Goal: Task Accomplishment & Management: Manage account settings

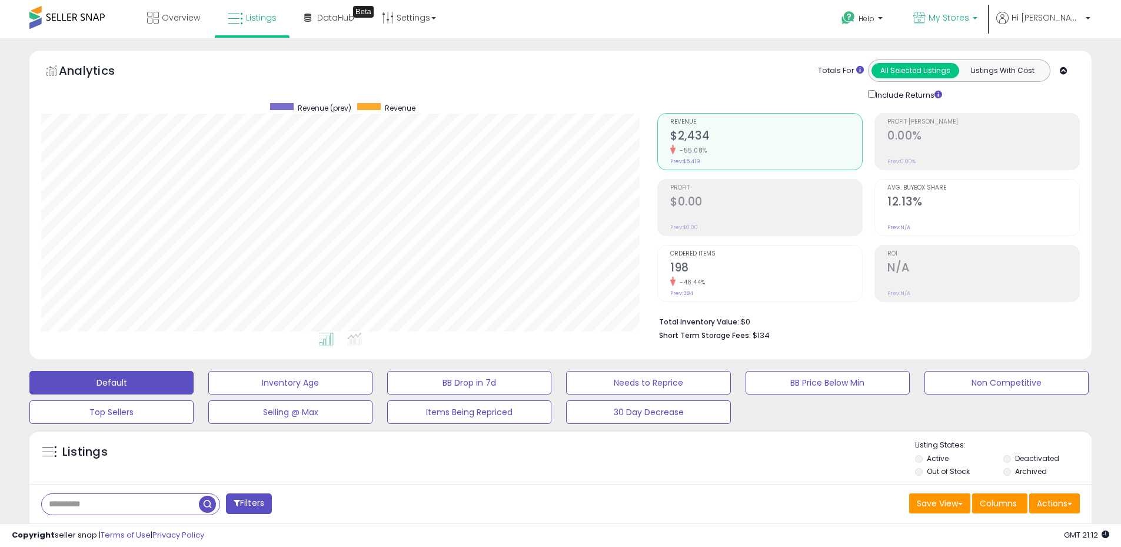
click at [964, 19] on span "My Stores" at bounding box center [949, 18] width 41 height 12
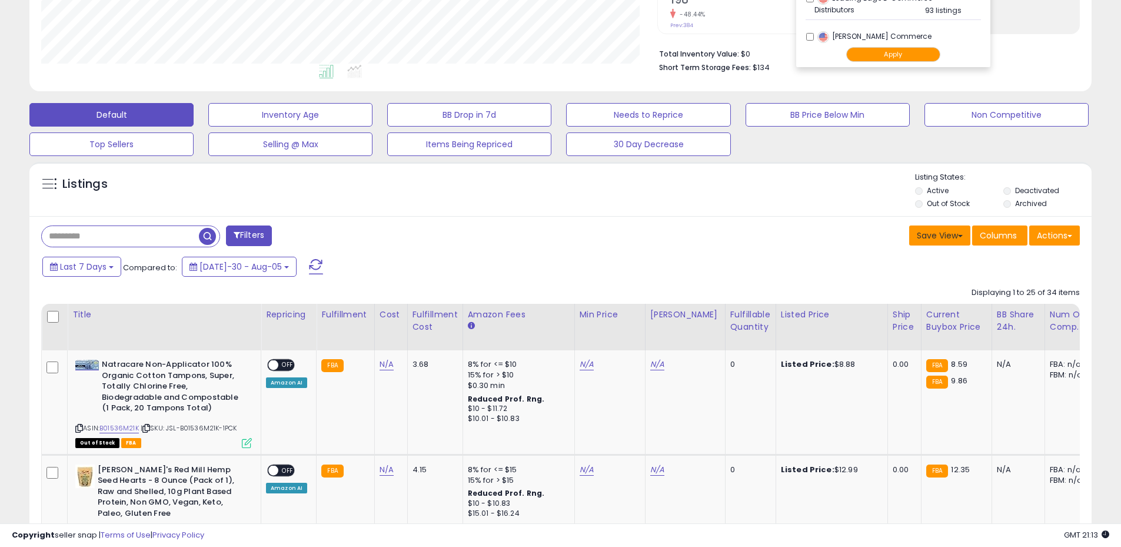
scroll to position [235, 0]
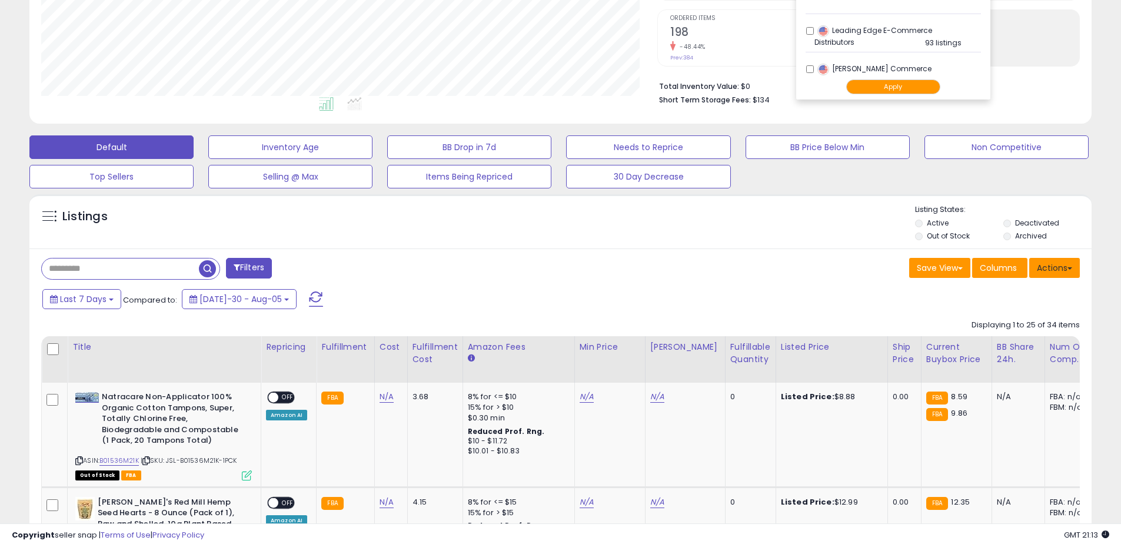
click at [1054, 267] on button "Actions" at bounding box center [1054, 268] width 51 height 20
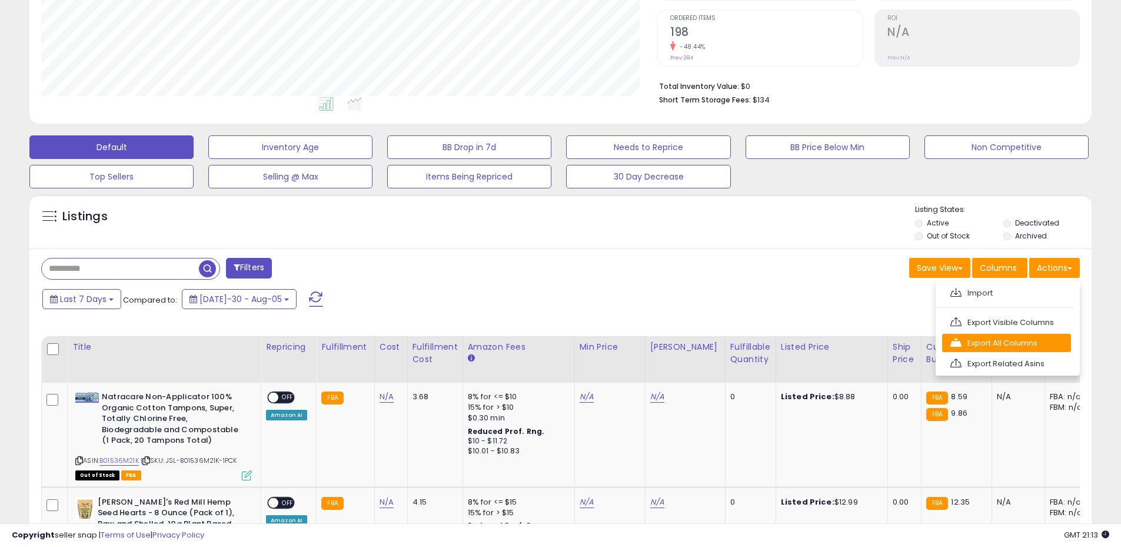
click at [999, 343] on link "Export All Columns" at bounding box center [1006, 343] width 129 height 18
drag, startPoint x: 1050, startPoint y: 268, endPoint x: 1044, endPoint y: 270, distance: 6.7
click at [1051, 268] on button "Actions" at bounding box center [1054, 268] width 51 height 20
click at [1000, 345] on link "Export All Columns" at bounding box center [1006, 343] width 129 height 18
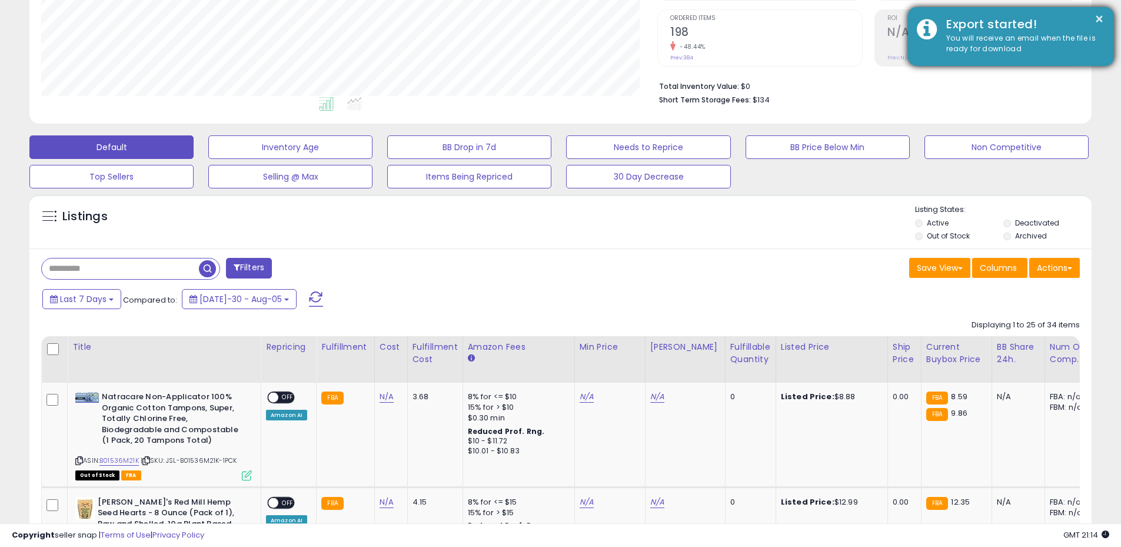
click at [1002, 46] on div "× Export started! You will receive an email when the file is ready for download" at bounding box center [1011, 38] width 206 height 62
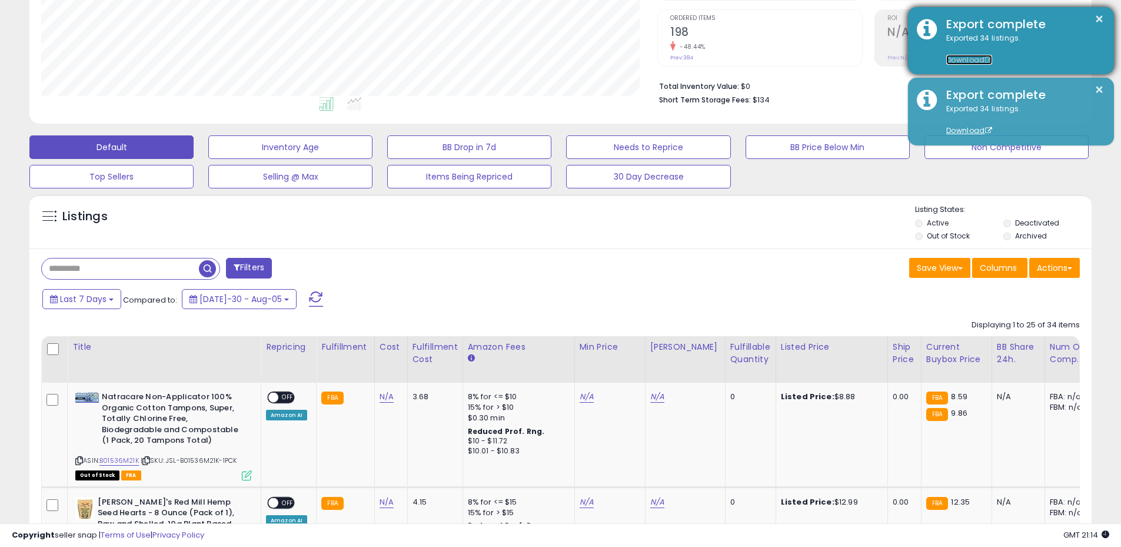
click at [968, 61] on link "Download" at bounding box center [969, 60] width 46 height 10
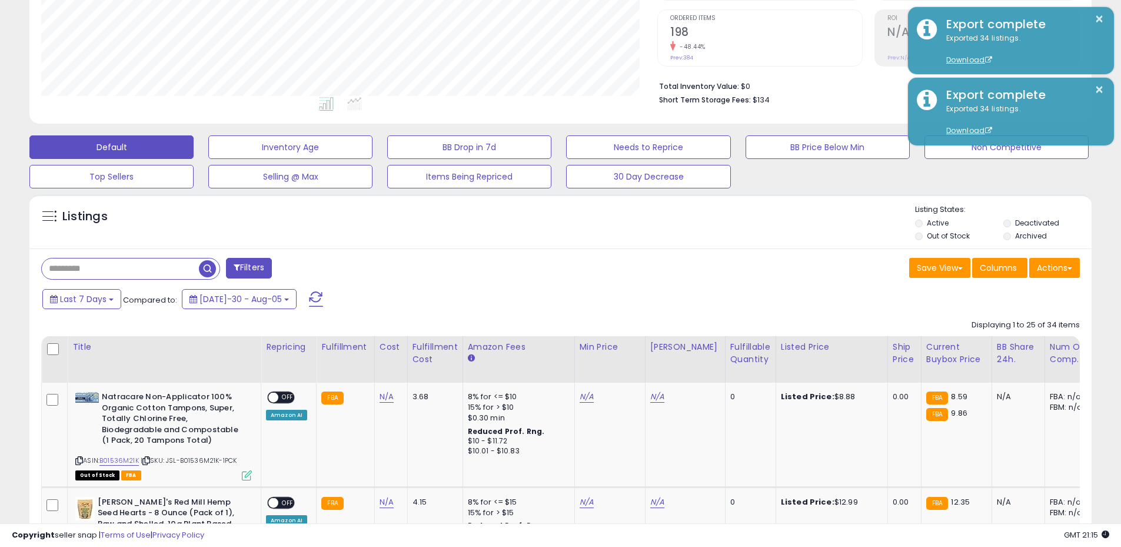
click at [731, 273] on div "Save View Save As New View Update Current View Columns Actions Import Export Vi…" at bounding box center [825, 269] width 529 height 23
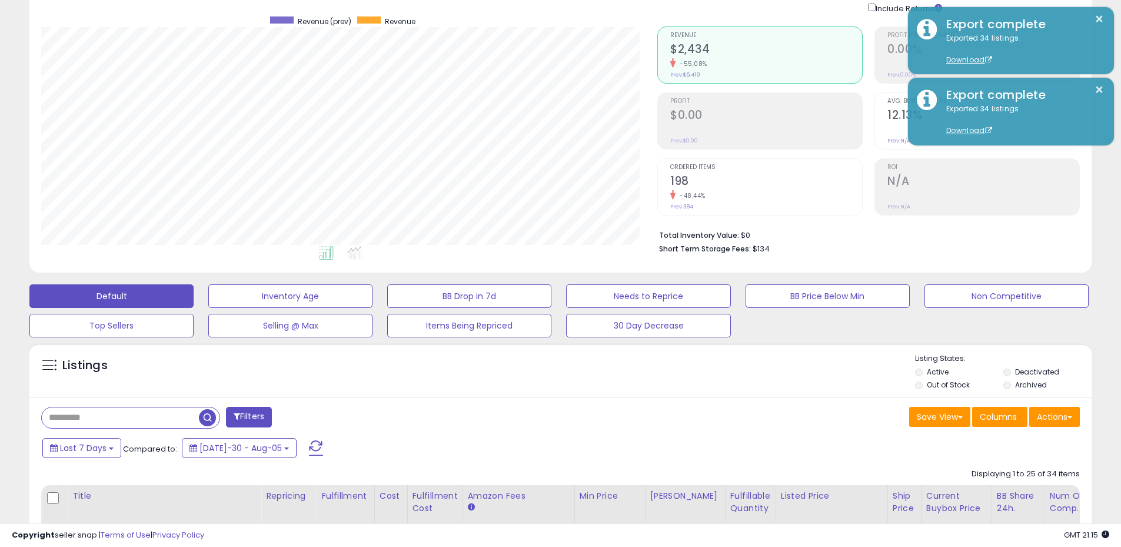
scroll to position [0, 0]
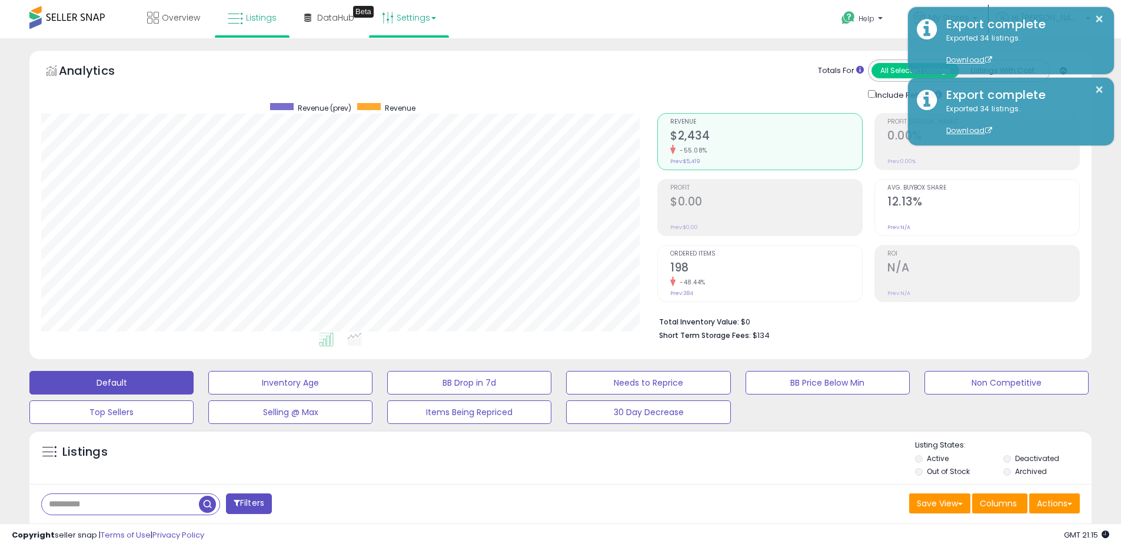
click at [426, 25] on link "Settings" at bounding box center [409, 17] width 72 height 35
click at [393, 58] on link "Store settings" at bounding box center [410, 59] width 53 height 11
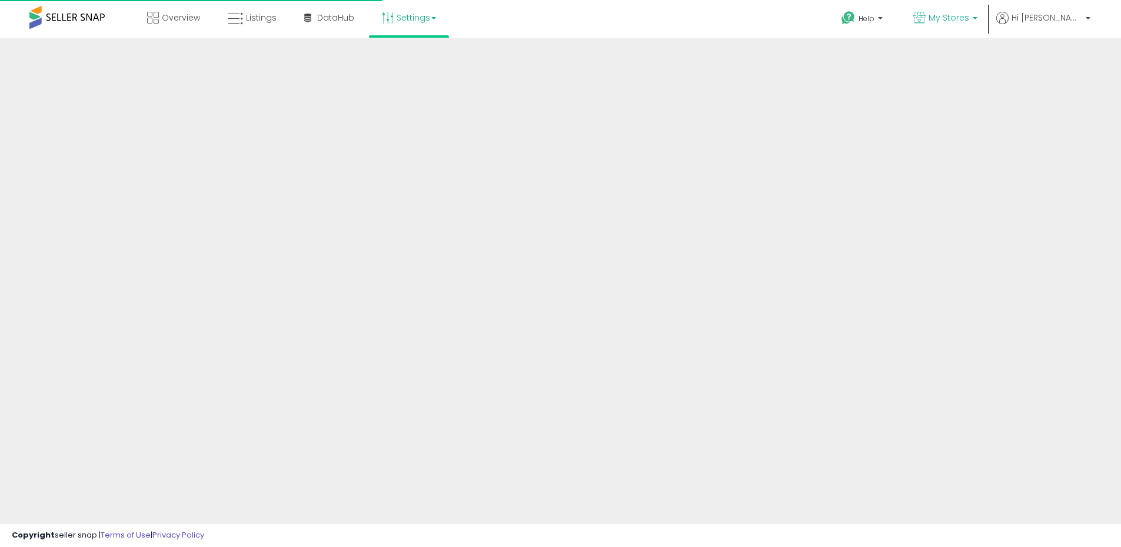
click at [969, 23] on span "My Stores" at bounding box center [949, 18] width 41 height 12
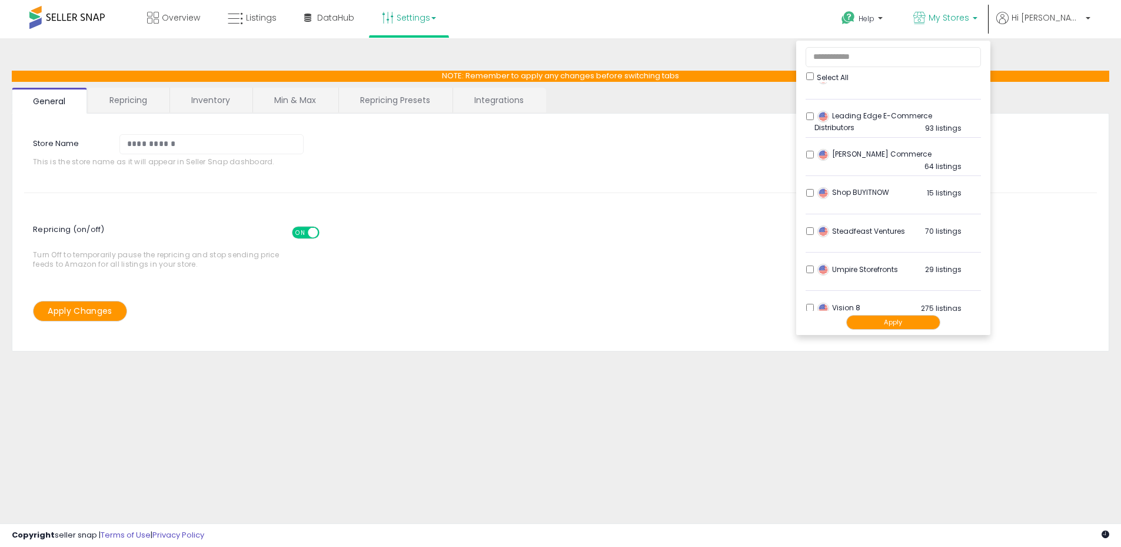
scroll to position [501, 0]
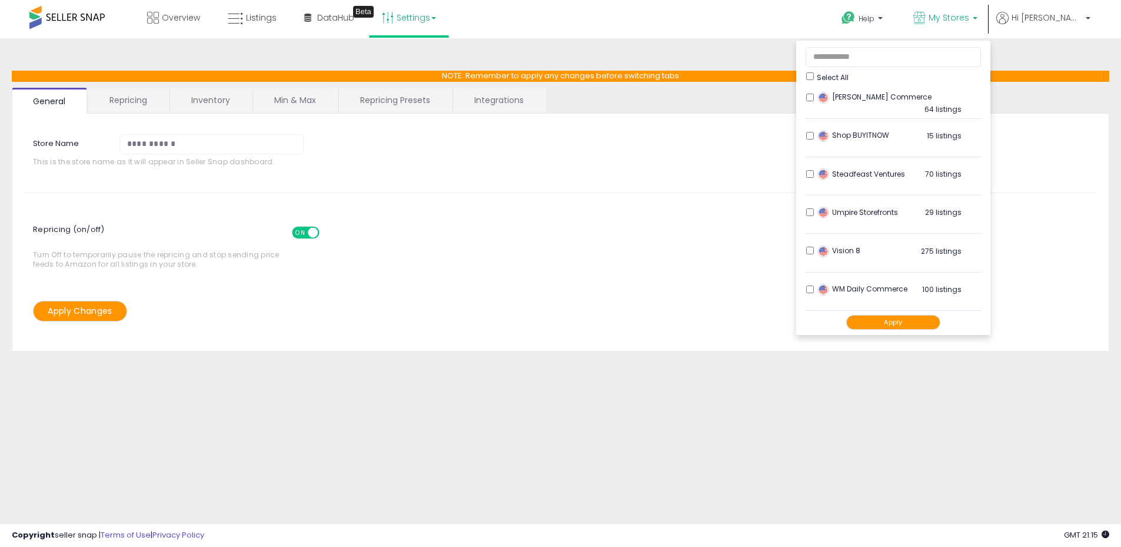
click at [568, 273] on div "Repricing (on/off) ON OFF Turn Off to temporarily pause the repricing and stop …" at bounding box center [560, 244] width 1091 height 61
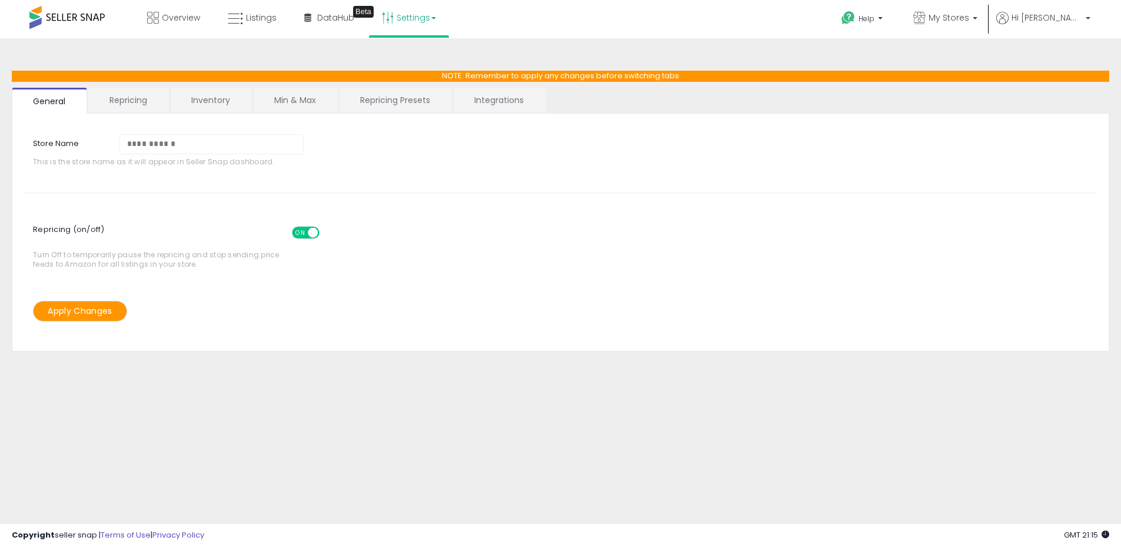
click at [292, 98] on link "Min & Max" at bounding box center [295, 100] width 84 height 25
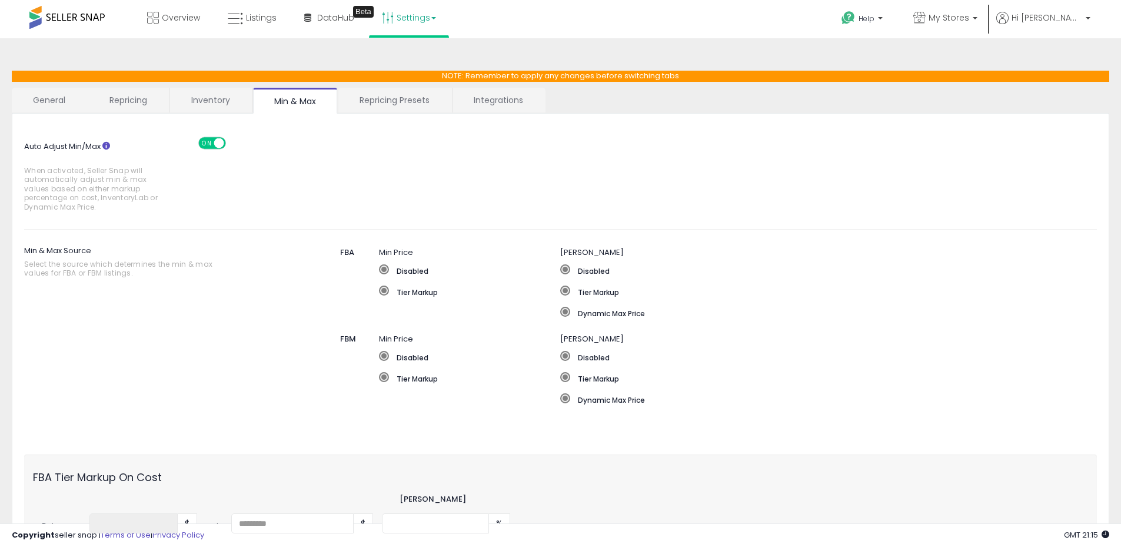
click at [152, 97] on link "Repricing" at bounding box center [128, 100] width 80 height 25
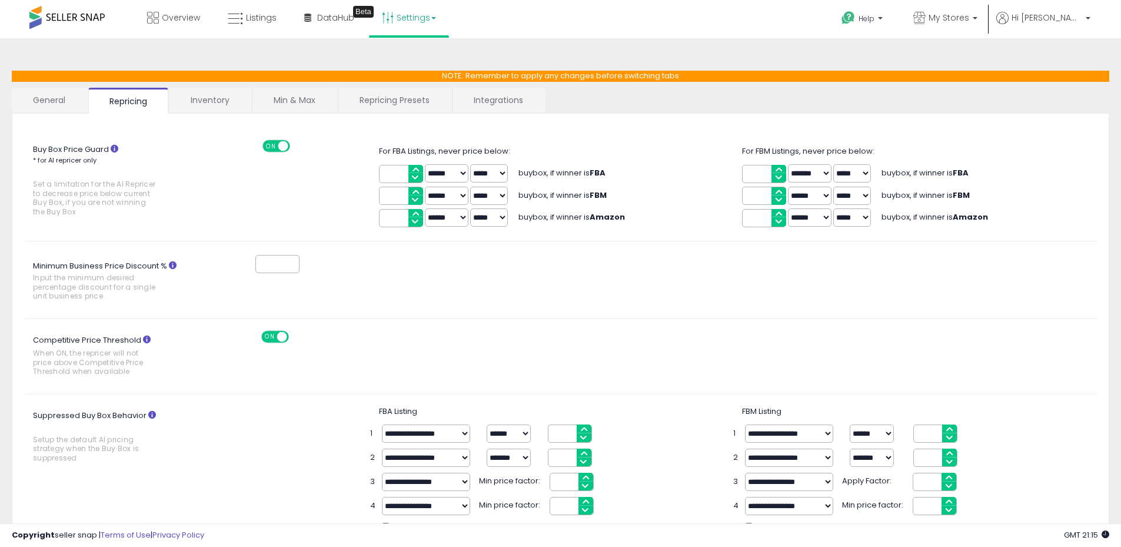
click at [62, 103] on link "General" at bounding box center [49, 100] width 75 height 25
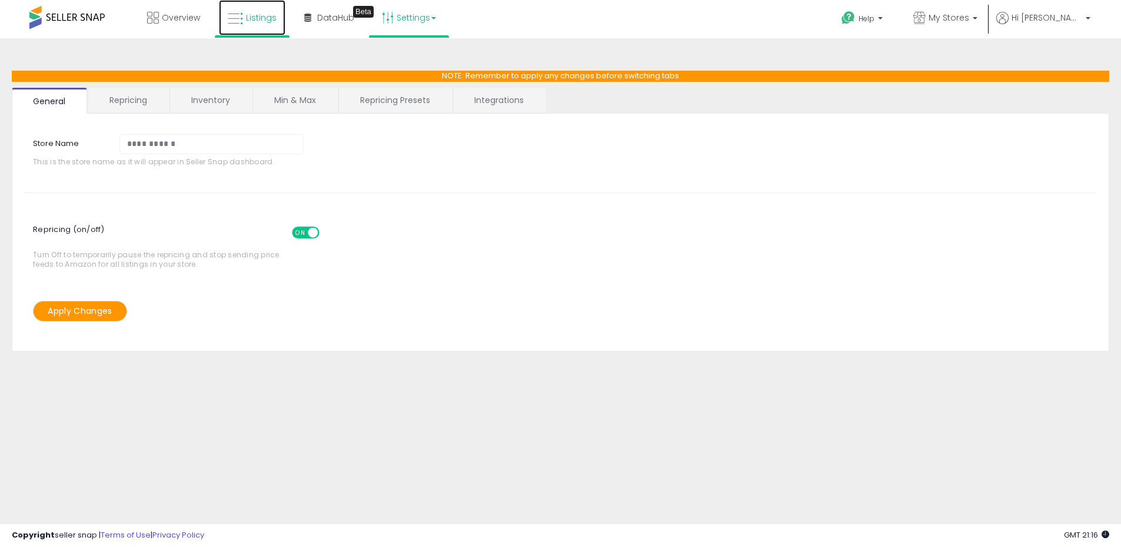
click at [240, 25] on icon at bounding box center [235, 18] width 15 height 15
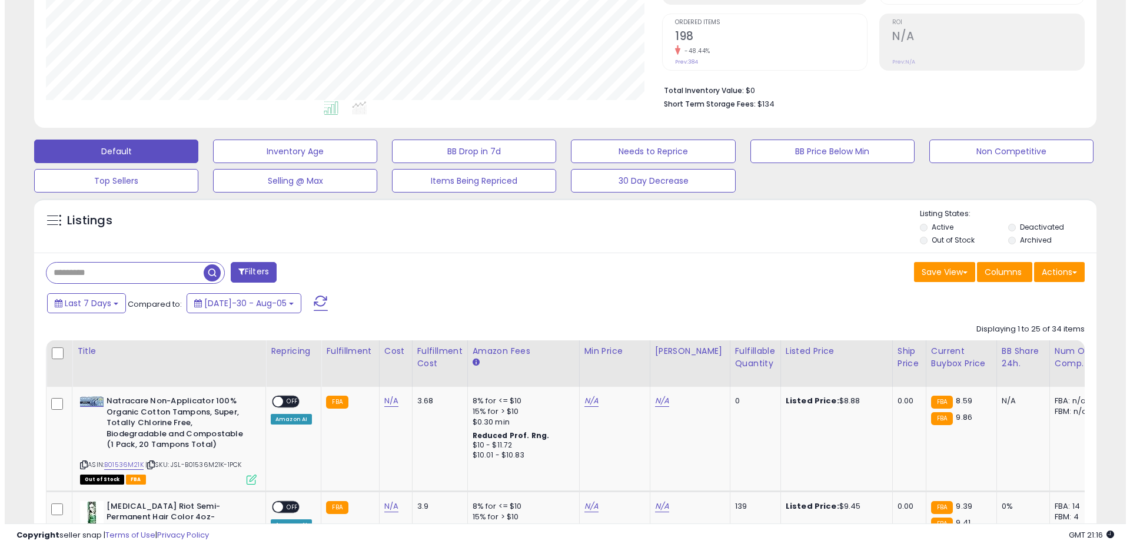
scroll to position [235, 0]
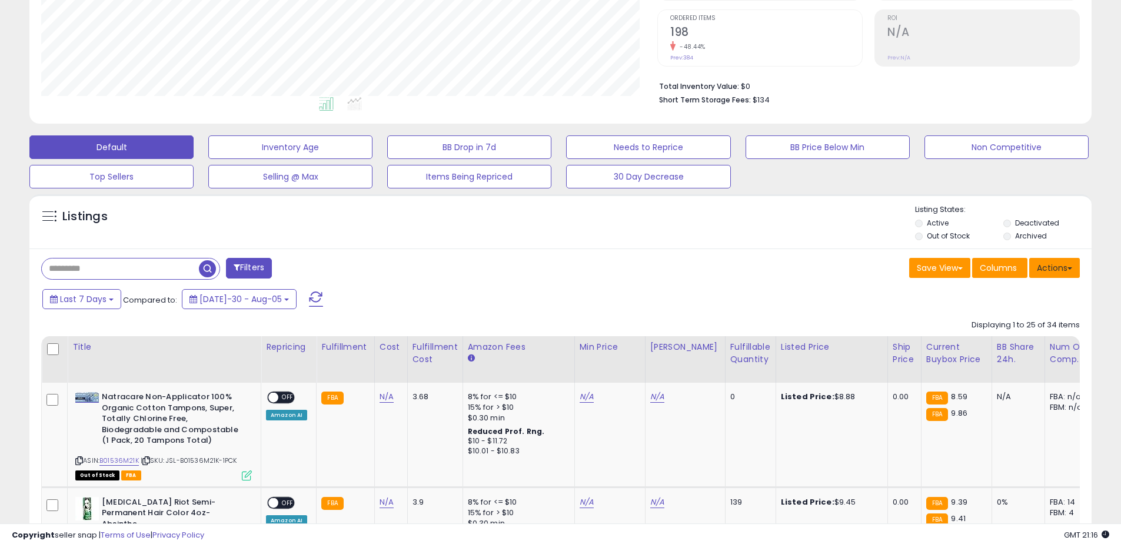
click at [1048, 268] on button "Actions" at bounding box center [1054, 268] width 51 height 20
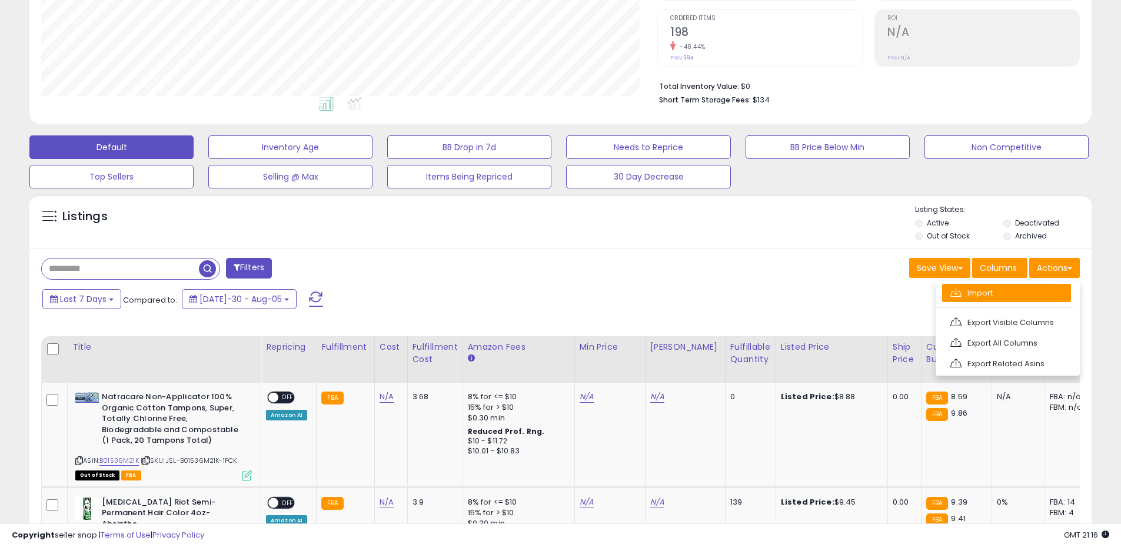
click at [1012, 293] on link "Import" at bounding box center [1006, 293] width 129 height 18
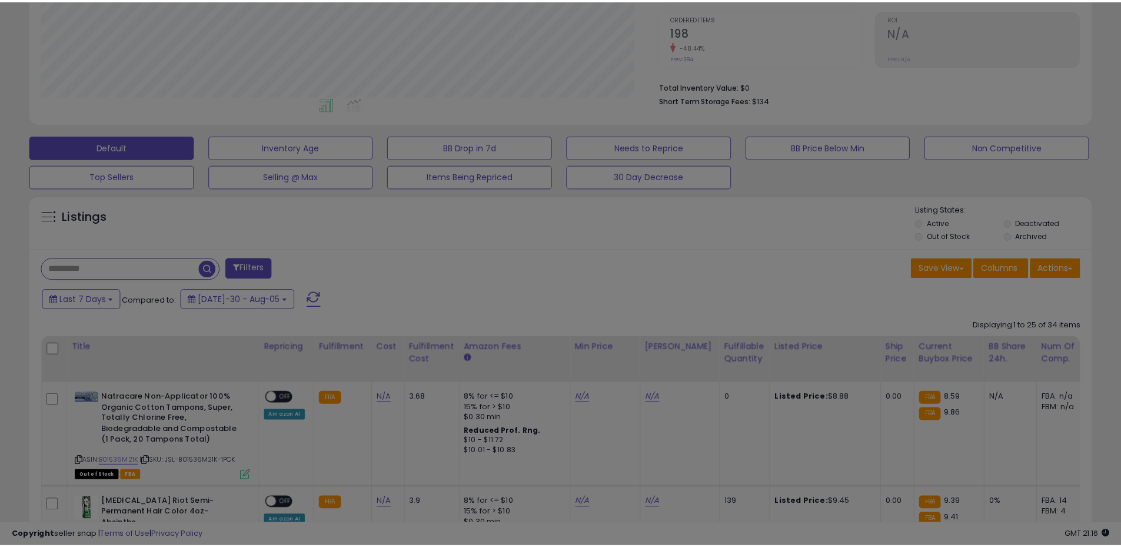
scroll to position [241, 622]
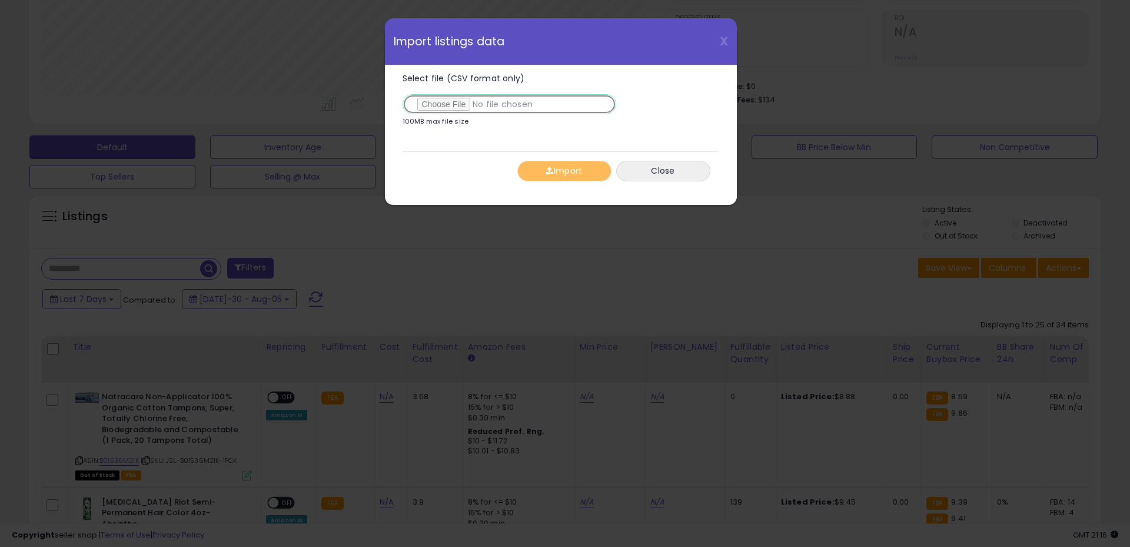
click at [456, 109] on input "Select file (CSV format only)" at bounding box center [510, 104] width 214 height 20
type input "**********"
click at [560, 169] on button "Import" at bounding box center [564, 171] width 94 height 21
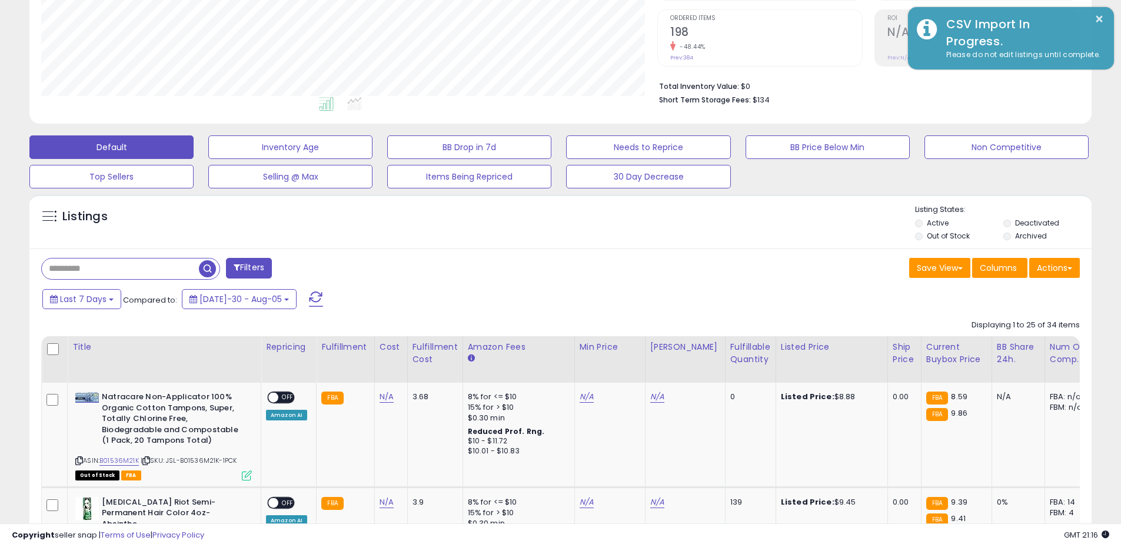
scroll to position [588368, 587993]
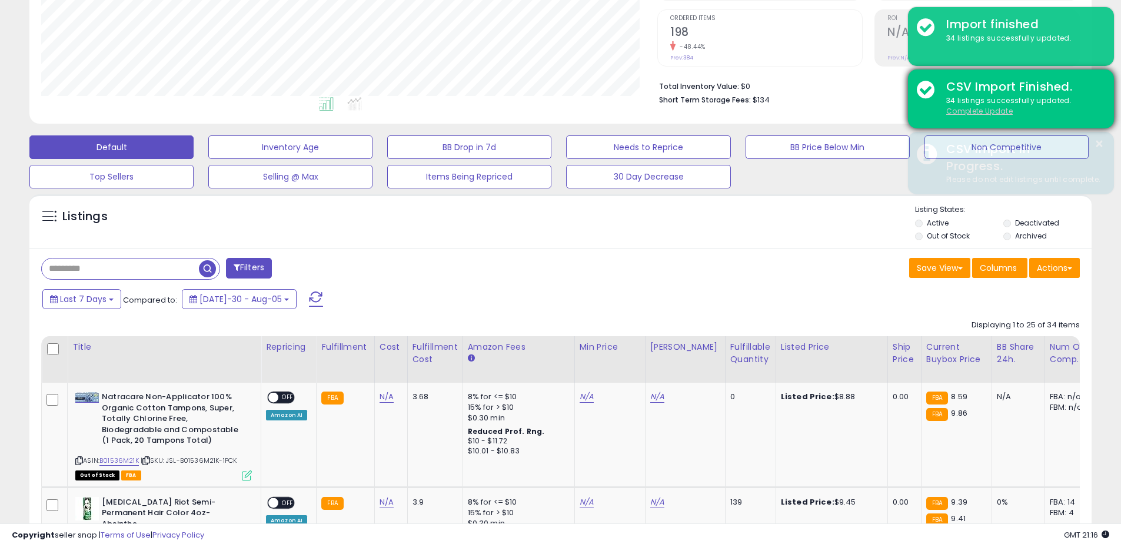
click at [971, 112] on u "Complete Update" at bounding box center [979, 111] width 67 height 10
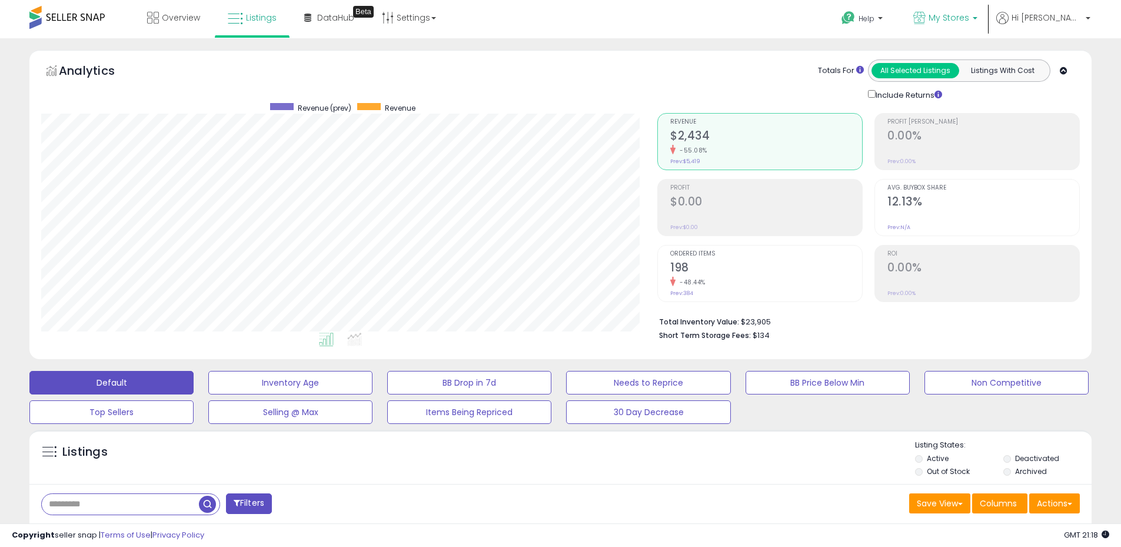
click at [969, 21] on span "My Stores" at bounding box center [949, 18] width 41 height 12
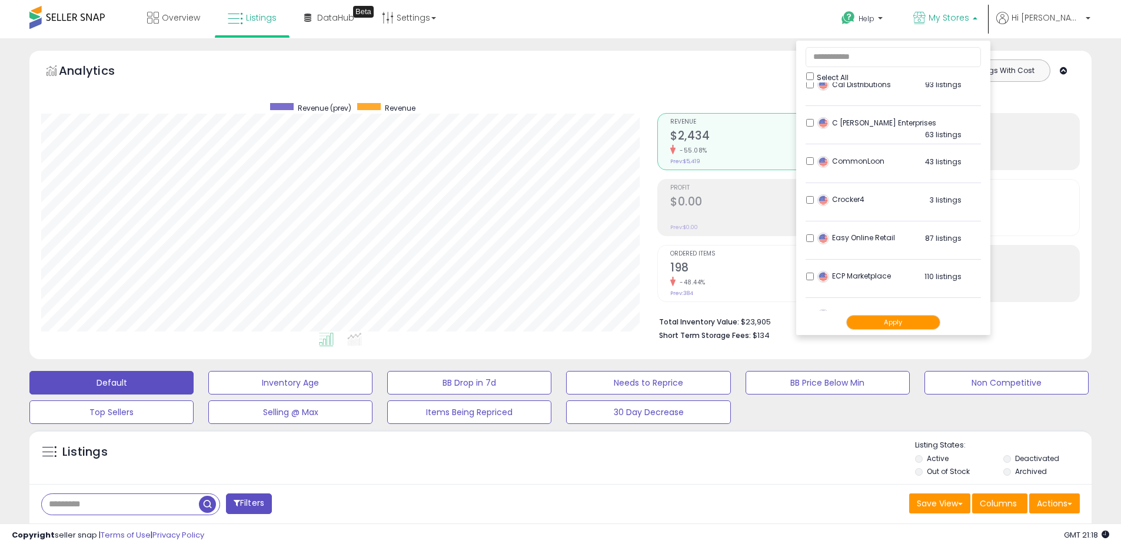
scroll to position [294, 0]
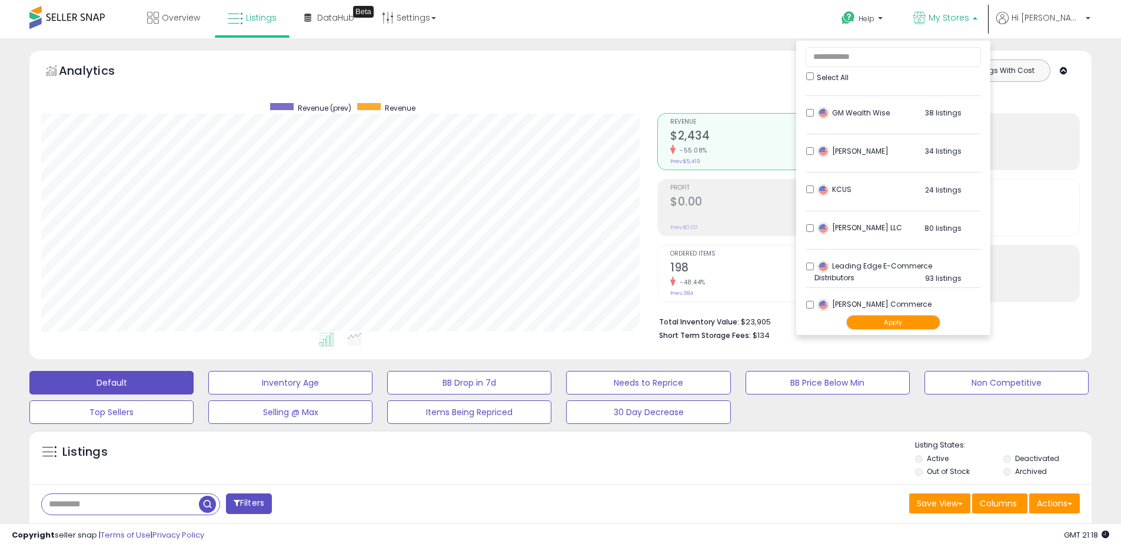
click at [839, 155] on li "J.H.M Sales 34 listings" at bounding box center [893, 154] width 175 height 36
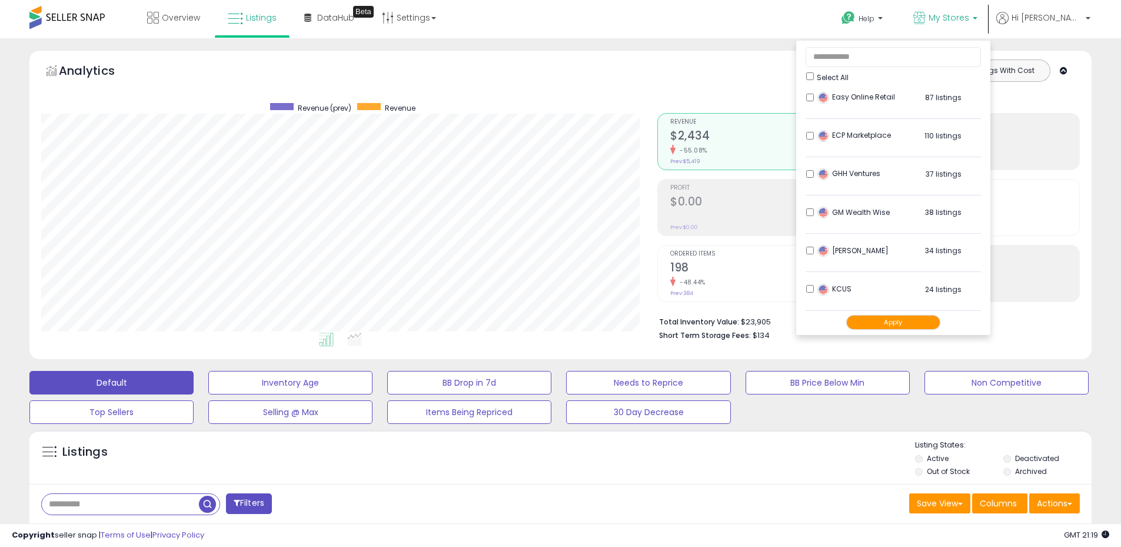
scroll to position [235, 0]
click at [845, 212] on div "J.H.M Sales 34 listings" at bounding box center [888, 213] width 147 height 18
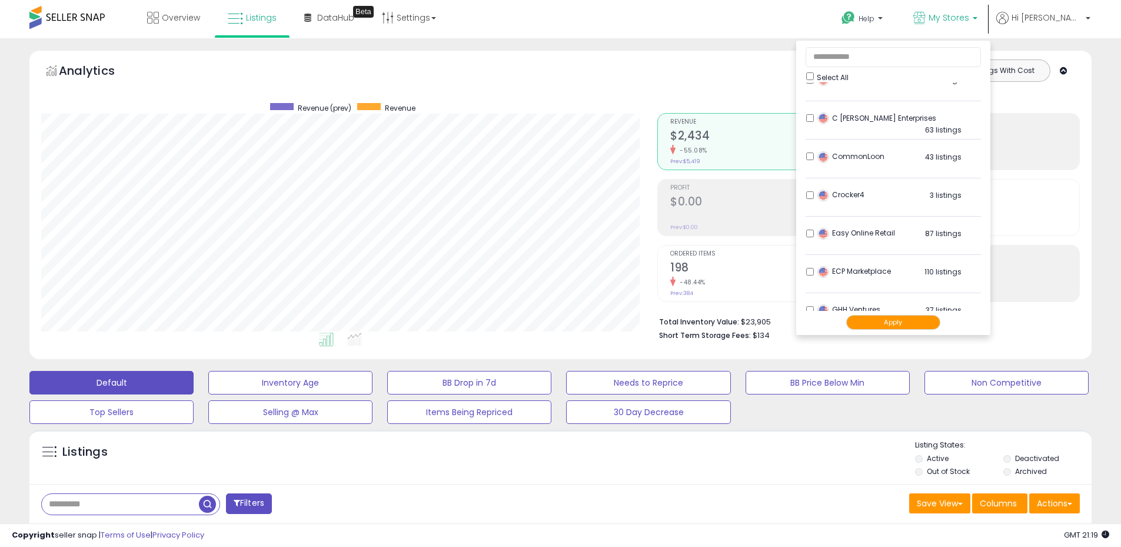
click at [920, 321] on button "Apply" at bounding box center [893, 322] width 94 height 15
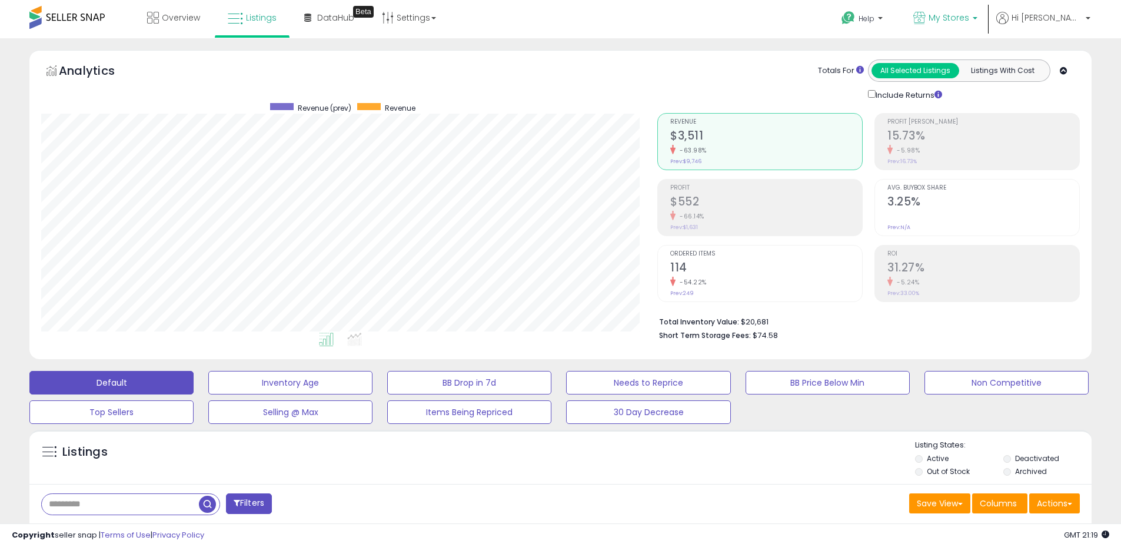
click at [966, 16] on span "My Stores" at bounding box center [949, 18] width 41 height 12
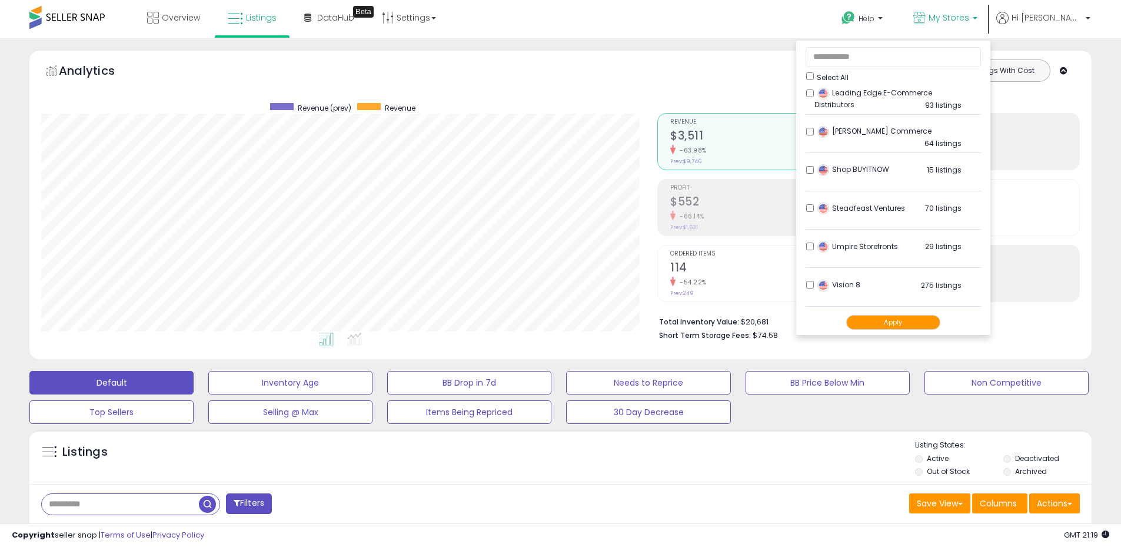
scroll to position [501, 0]
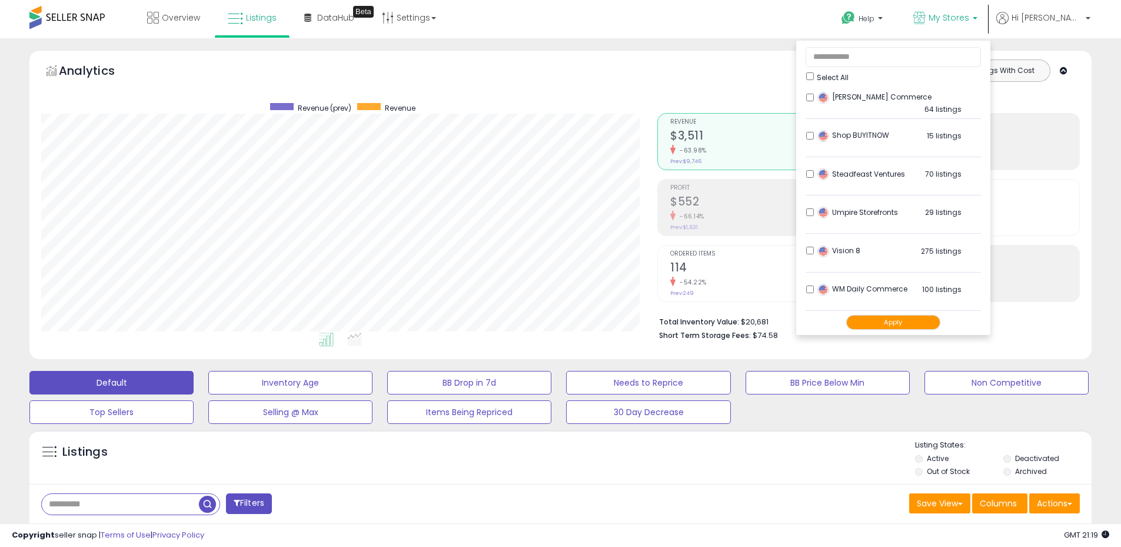
click at [923, 318] on button "Apply" at bounding box center [893, 322] width 94 height 15
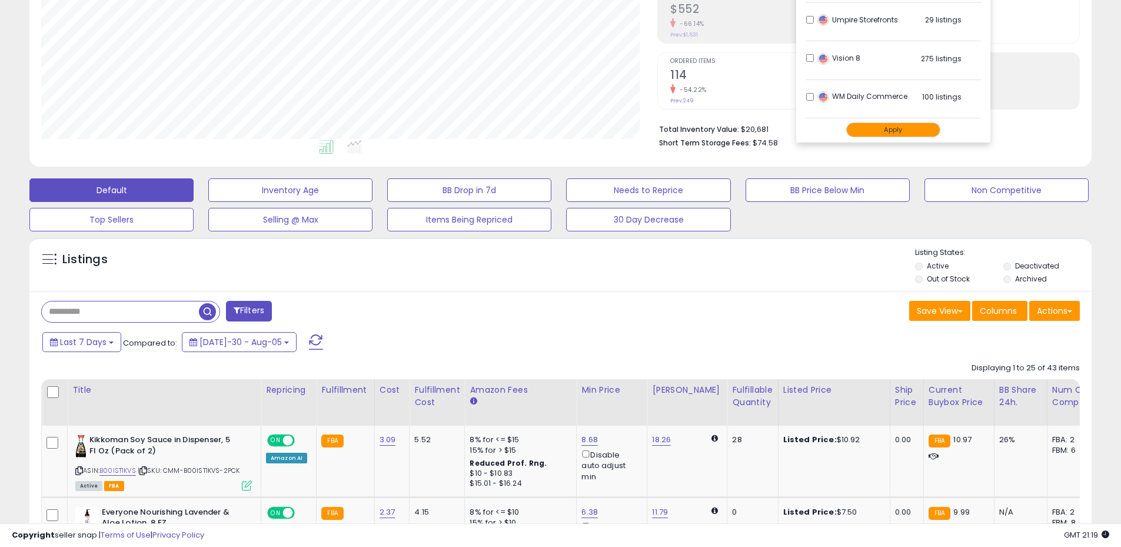
scroll to position [0, 0]
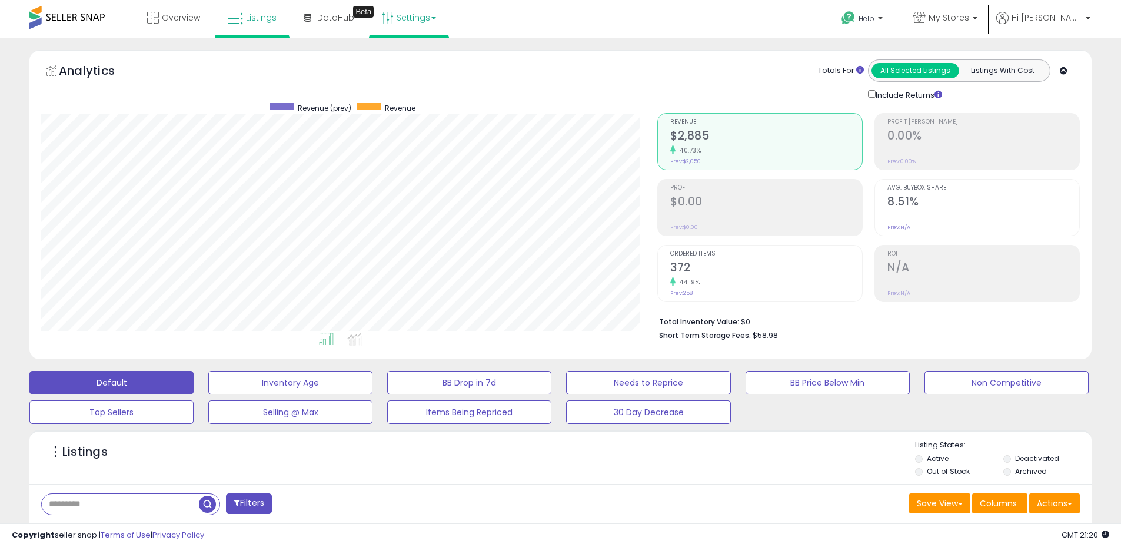
click at [398, 19] on link "Settings" at bounding box center [409, 17] width 72 height 35
click at [394, 62] on link "Store settings" at bounding box center [410, 59] width 53 height 11
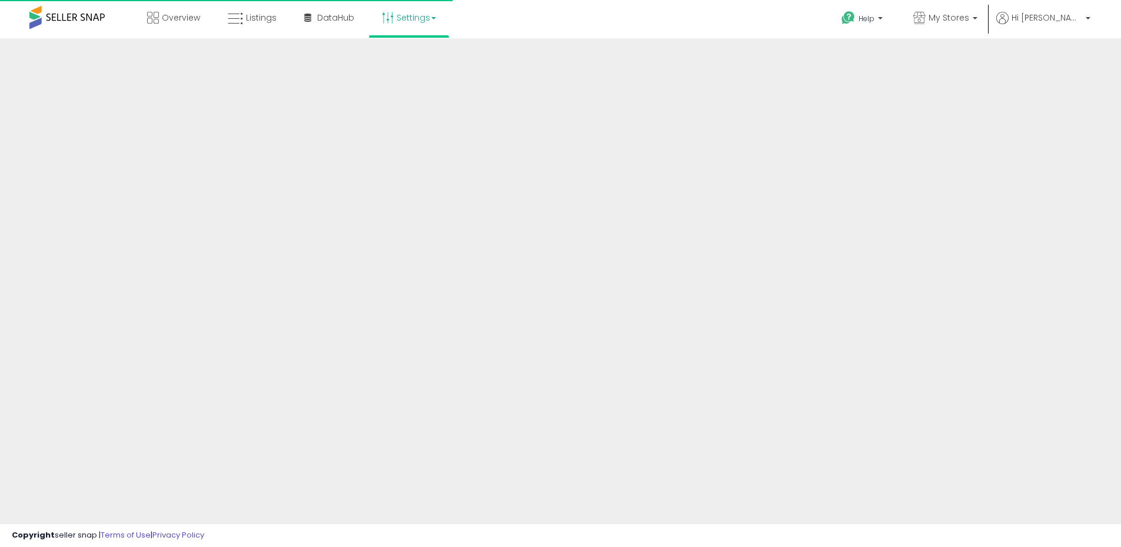
click at [969, 21] on span "My Stores" at bounding box center [949, 18] width 41 height 12
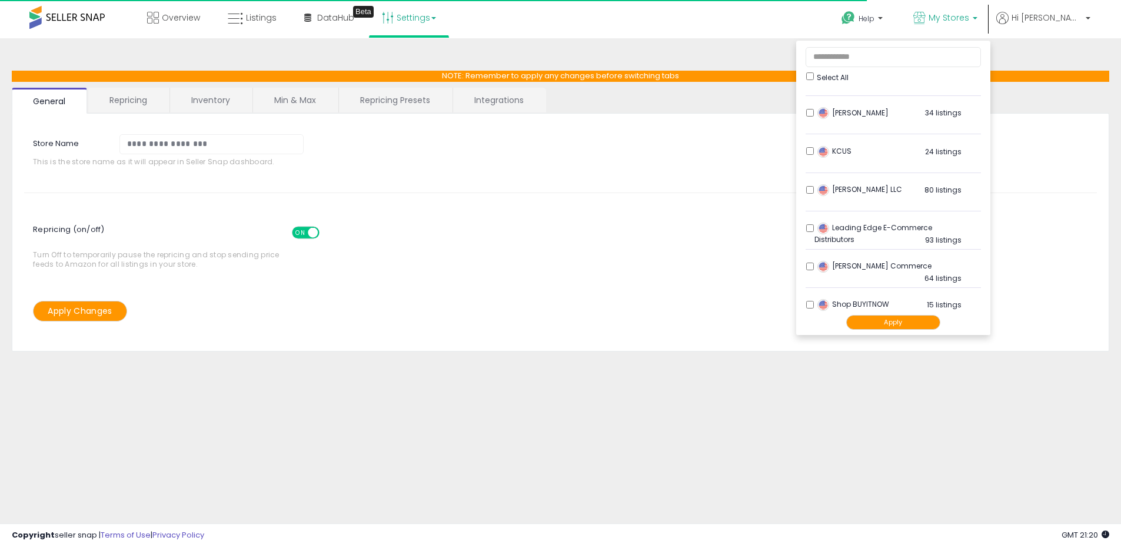
scroll to position [501, 0]
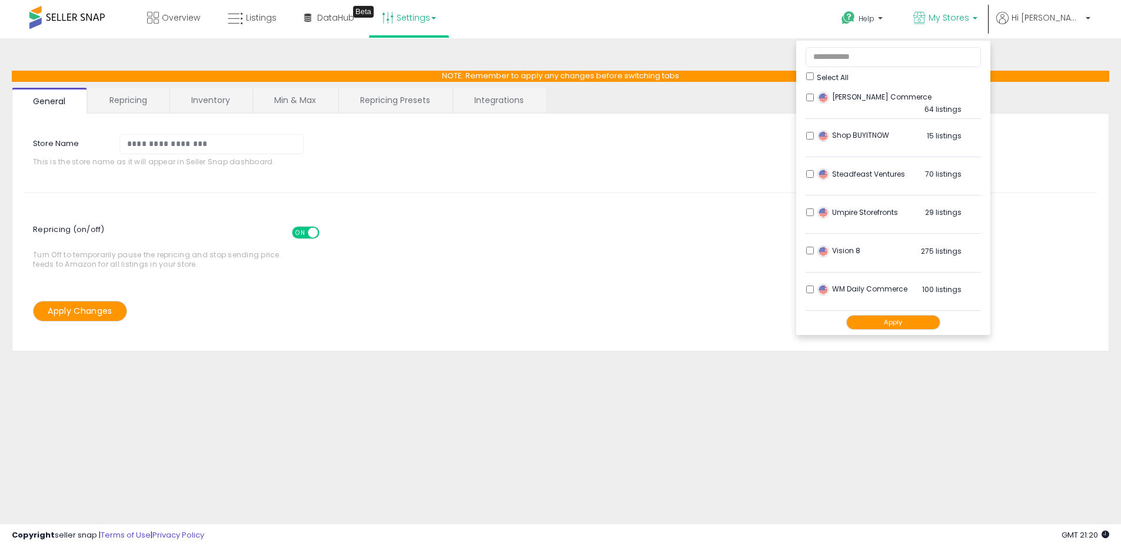
click at [796, 25] on div "Help Contact Support Search Knowledge Hub Request a Feature My Stores" at bounding box center [918, 25] width 371 height 50
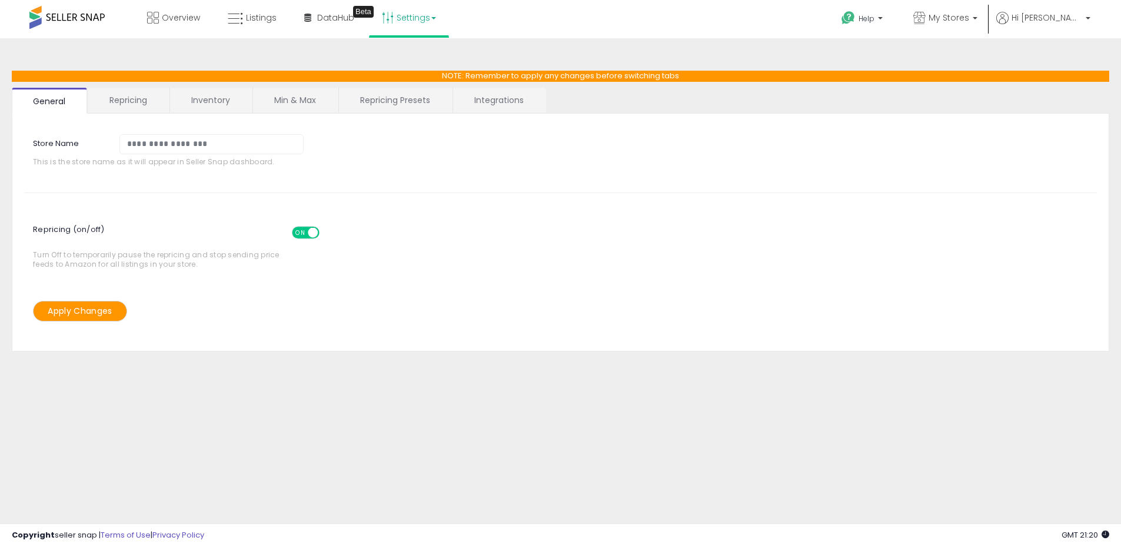
click at [293, 103] on link "Min & Max" at bounding box center [295, 100] width 84 height 25
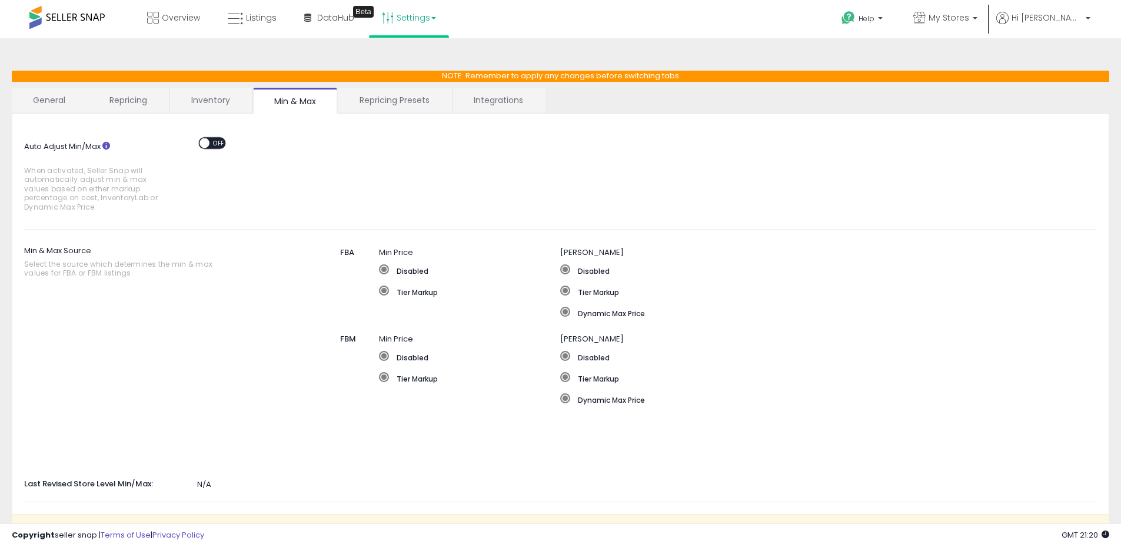
click at [214, 137] on div "ON OFF" at bounding box center [212, 143] width 28 height 12
click at [210, 148] on div "ON OFF" at bounding box center [199, 143] width 28 height 10
click at [211, 143] on span "OFF" at bounding box center [219, 143] width 19 height 10
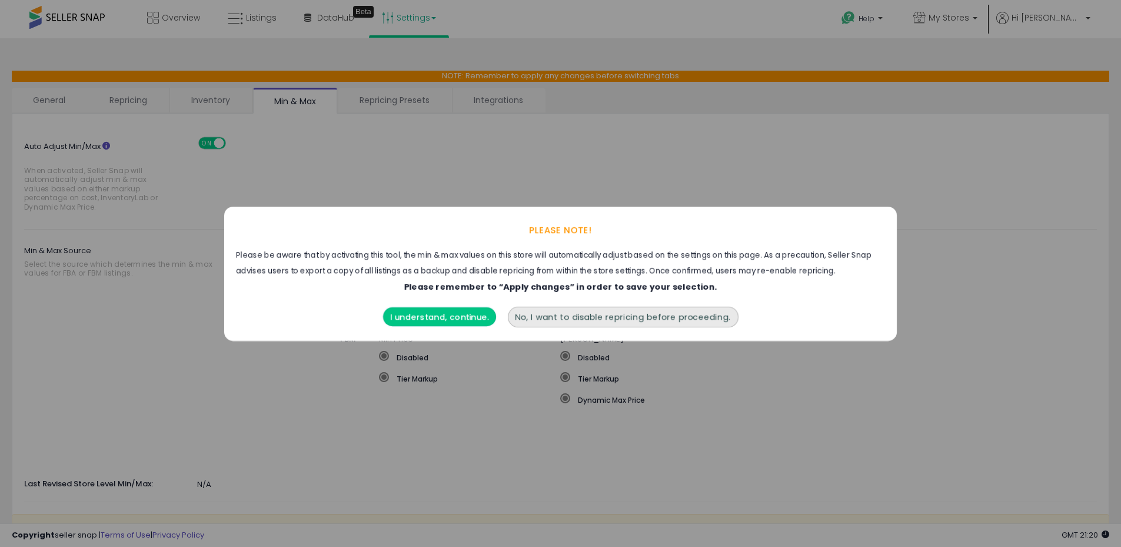
click at [447, 314] on button "I understand, continue." at bounding box center [439, 316] width 113 height 19
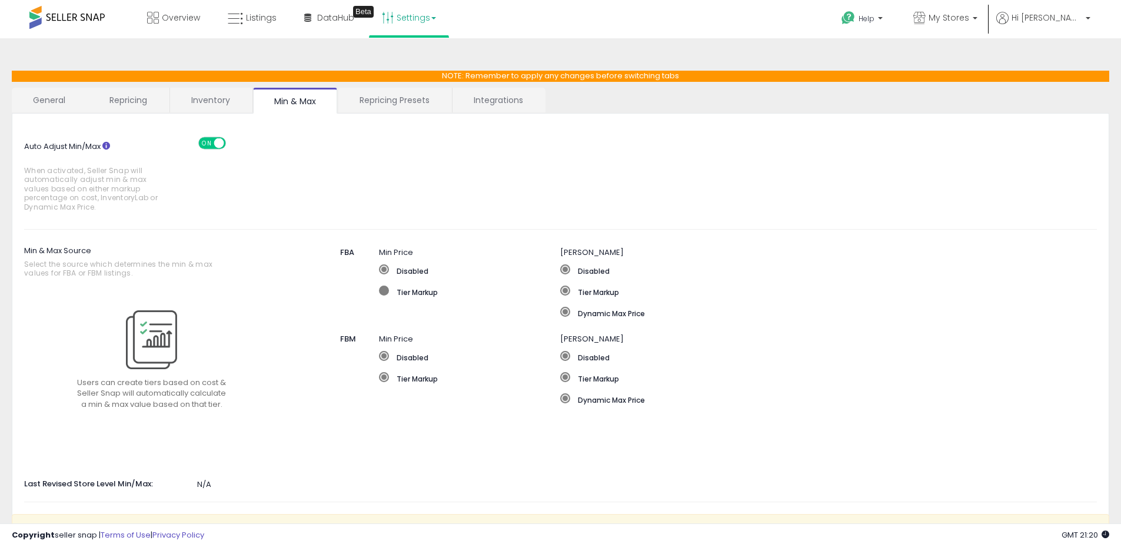
click at [384, 288] on span at bounding box center [384, 290] width 10 height 10
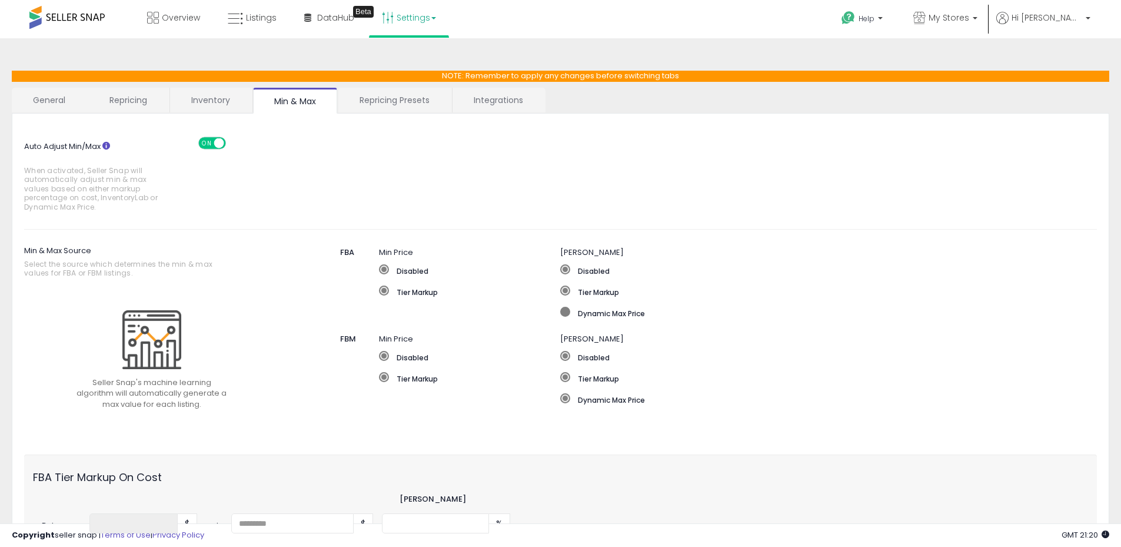
click at [564, 313] on span at bounding box center [565, 312] width 10 height 10
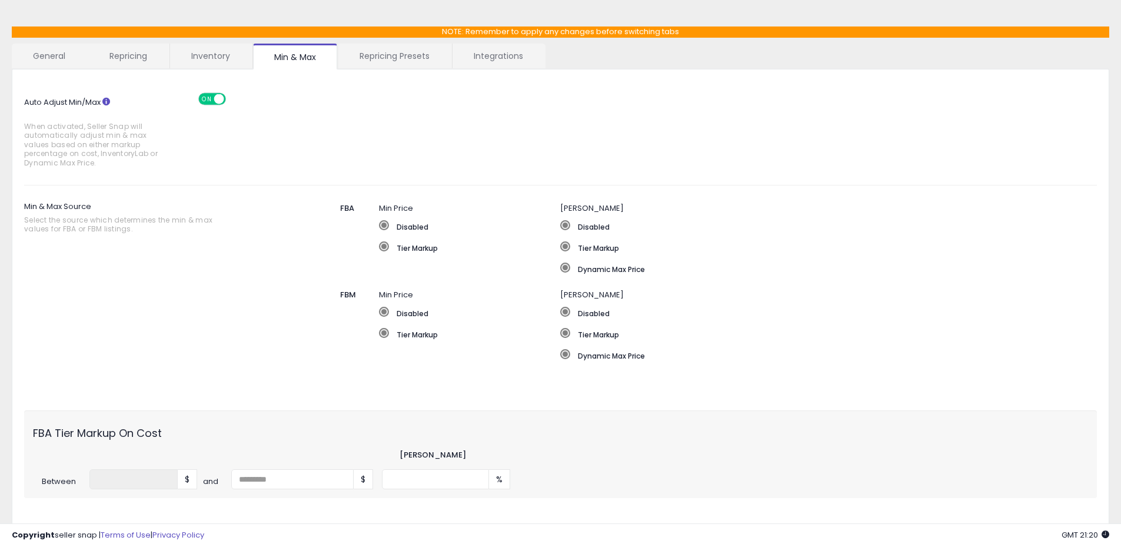
scroll to position [209, 0]
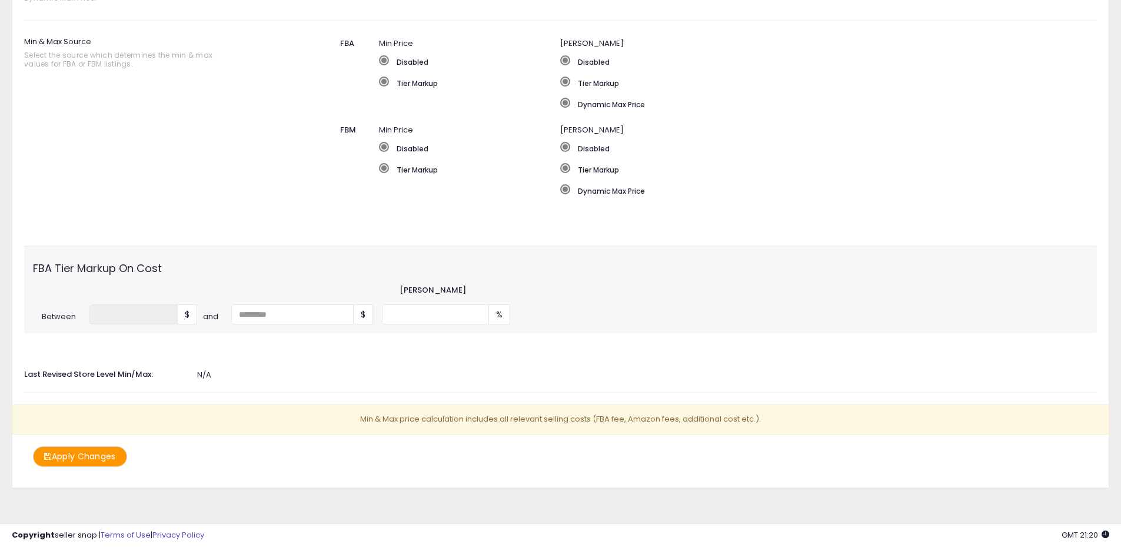
click at [447, 325] on div "FBA Tier Markup On Cost Min Markup Between * $ and $ %" at bounding box center [560, 289] width 1073 height 88
click at [447, 323] on input "number" at bounding box center [435, 314] width 107 height 20
type input "*"
drag, startPoint x: 250, startPoint y: 171, endPoint x: 254, endPoint y: 178, distance: 8.2
click at [250, 171] on div at bounding box center [151, 160] width 273 height 118
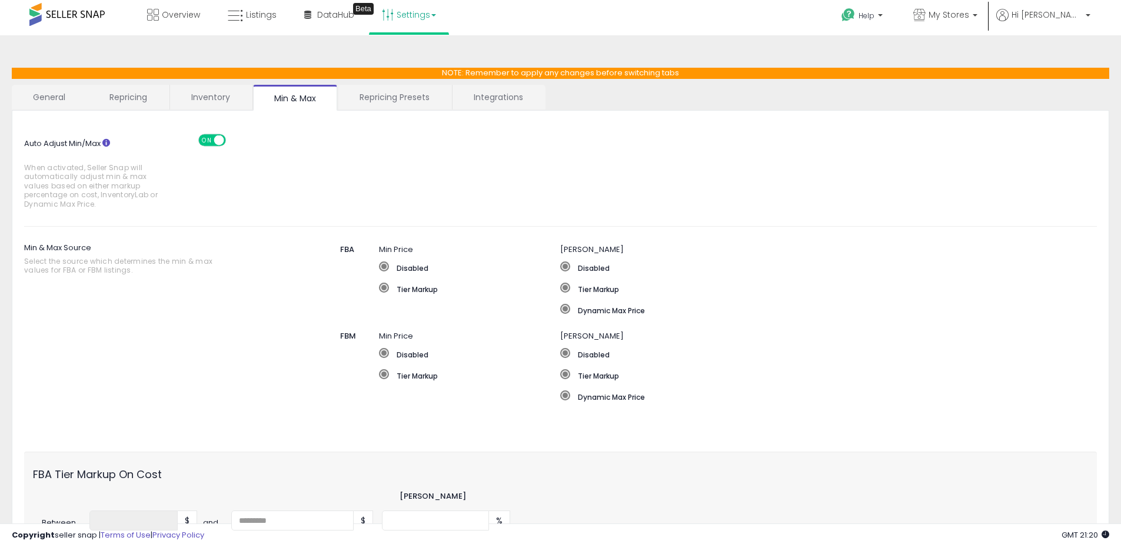
scroll to position [0, 0]
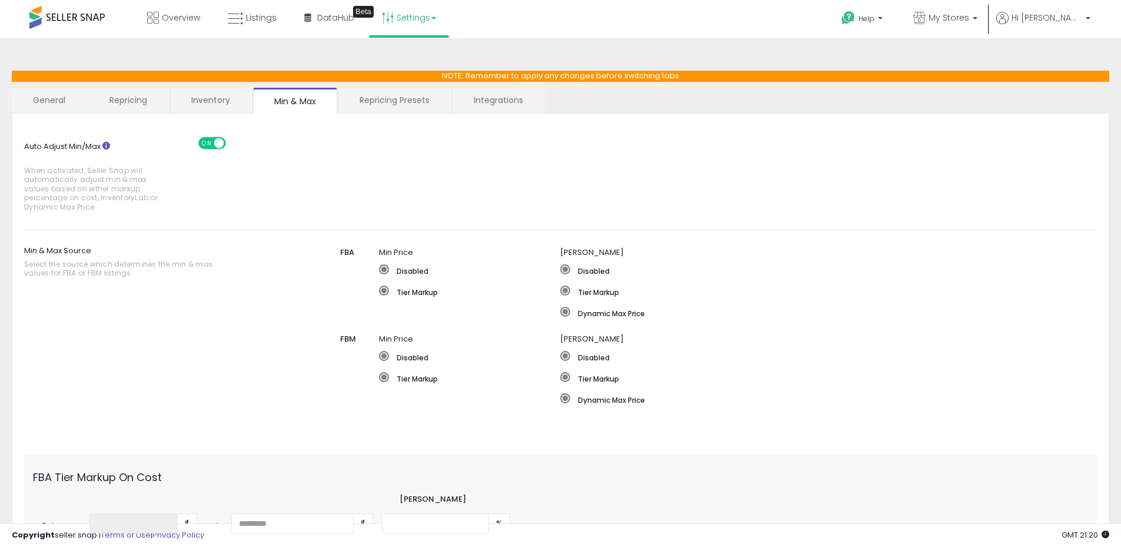
click at [144, 106] on link "Repricing" at bounding box center [128, 100] width 80 height 25
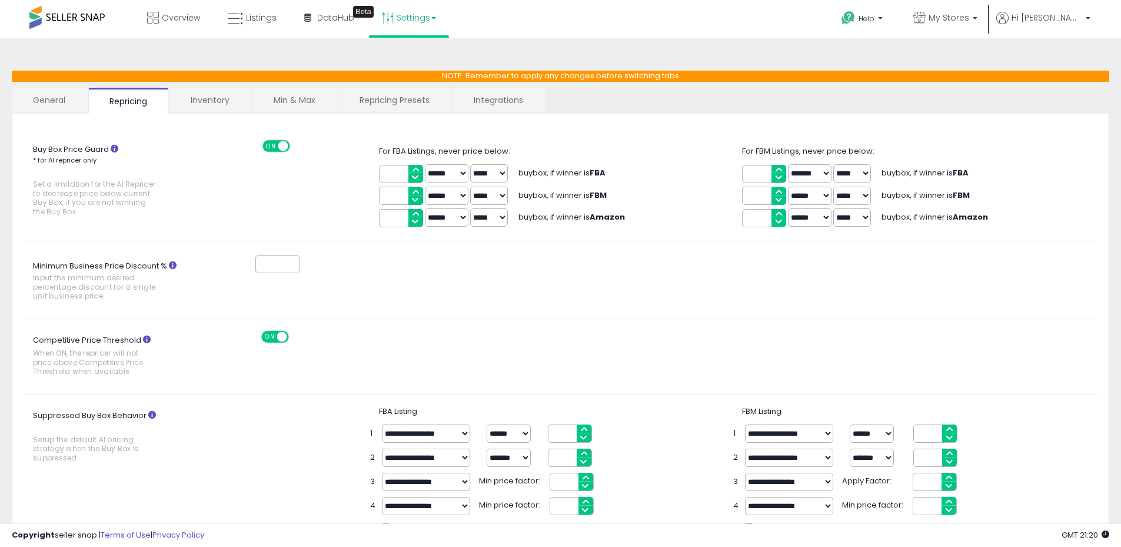
click at [373, 102] on link "Repricing Presets" at bounding box center [394, 100] width 112 height 25
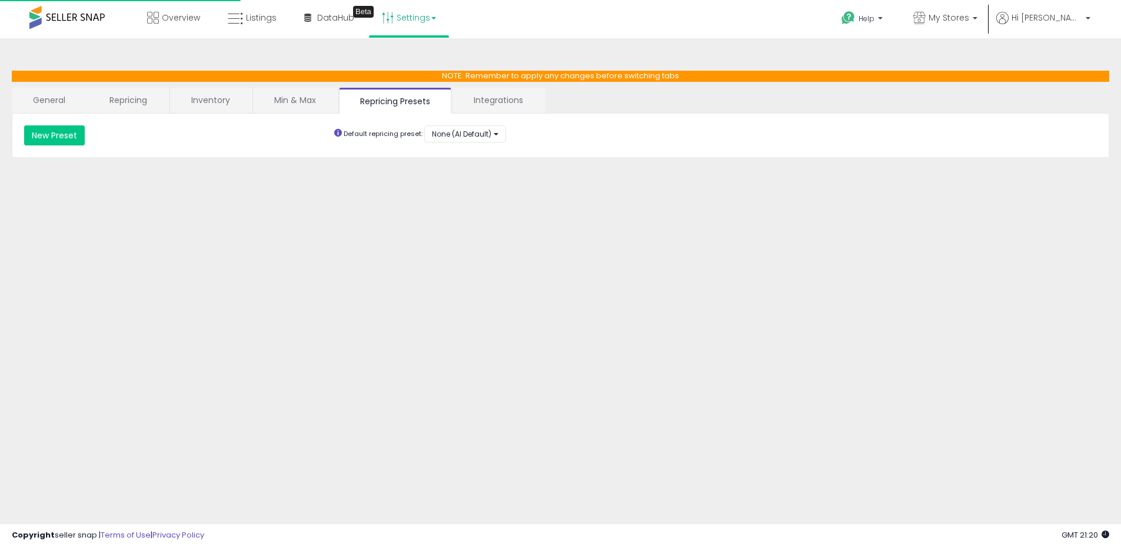
click at [290, 107] on link "Min & Max" at bounding box center [295, 100] width 84 height 25
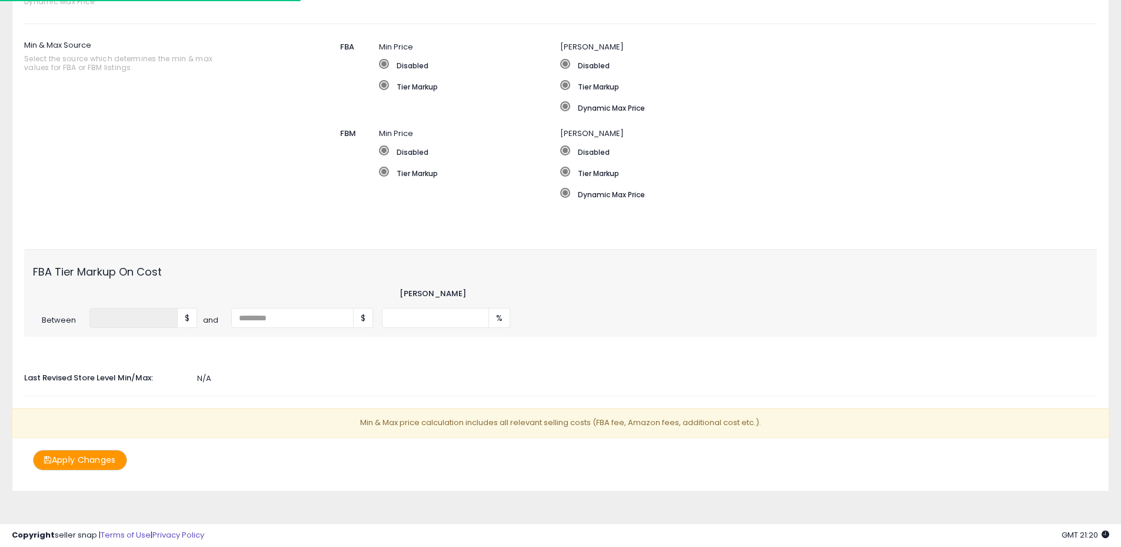
scroll to position [209, 0]
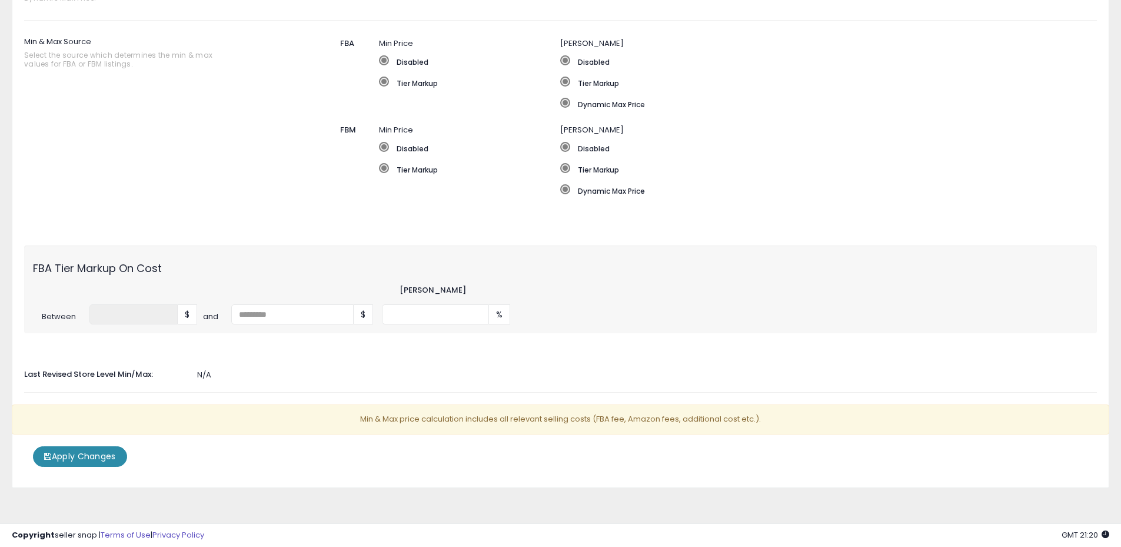
drag, startPoint x: 101, startPoint y: 456, endPoint x: 145, endPoint y: 433, distance: 49.2
click at [101, 457] on button "Apply Changes" at bounding box center [80, 456] width 94 height 21
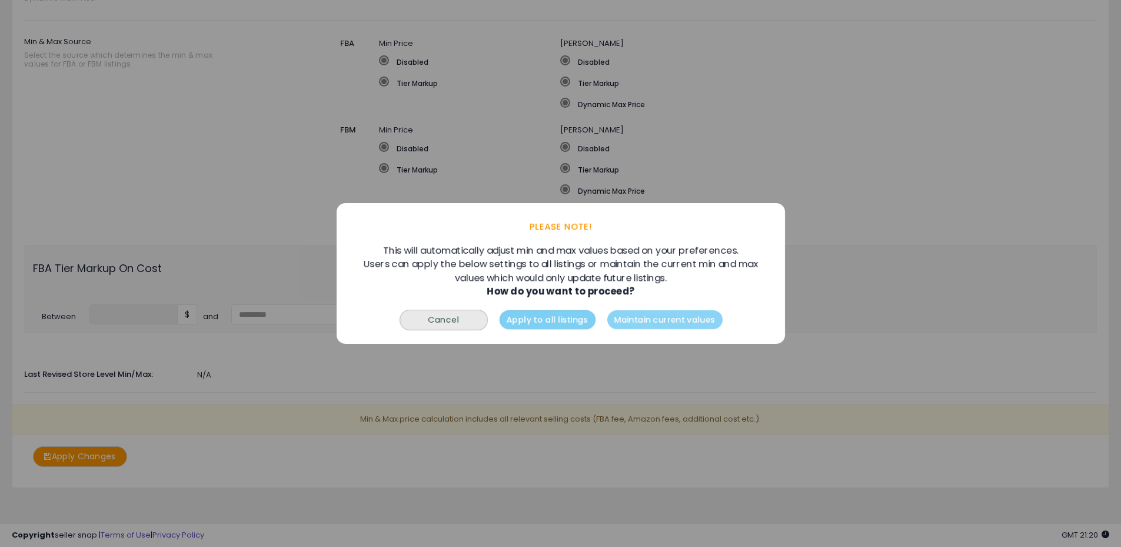
click at [547, 321] on button "Apply to all listings" at bounding box center [547, 319] width 96 height 19
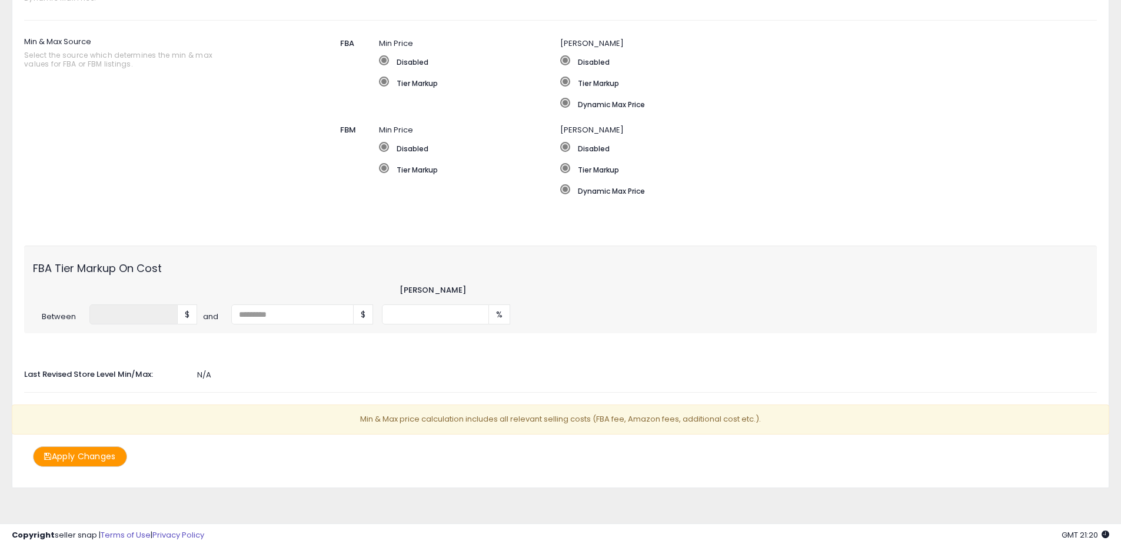
scroll to position [0, 0]
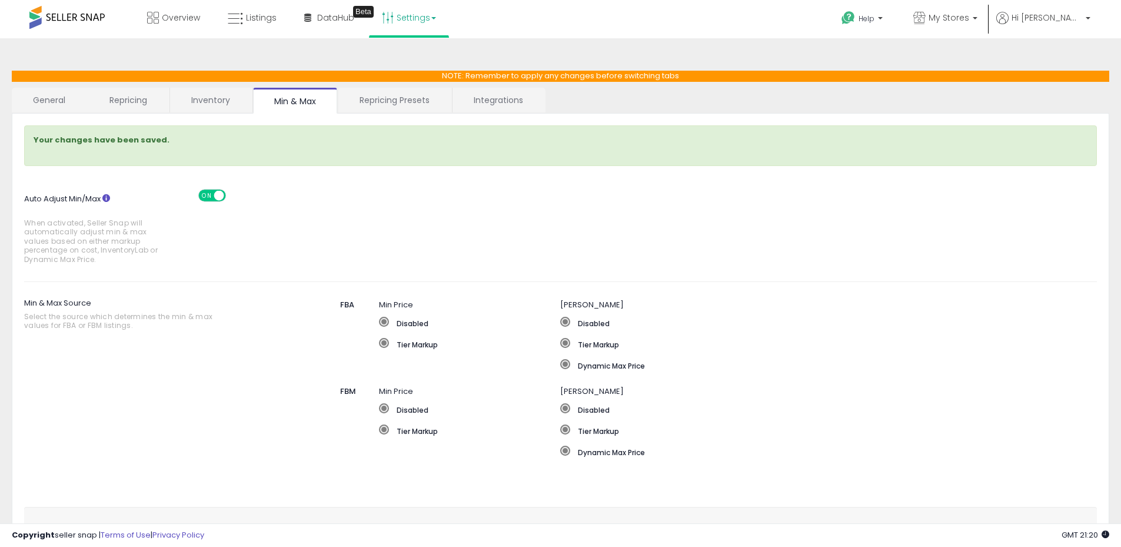
click at [388, 99] on link "Repricing Presets" at bounding box center [394, 100] width 112 height 25
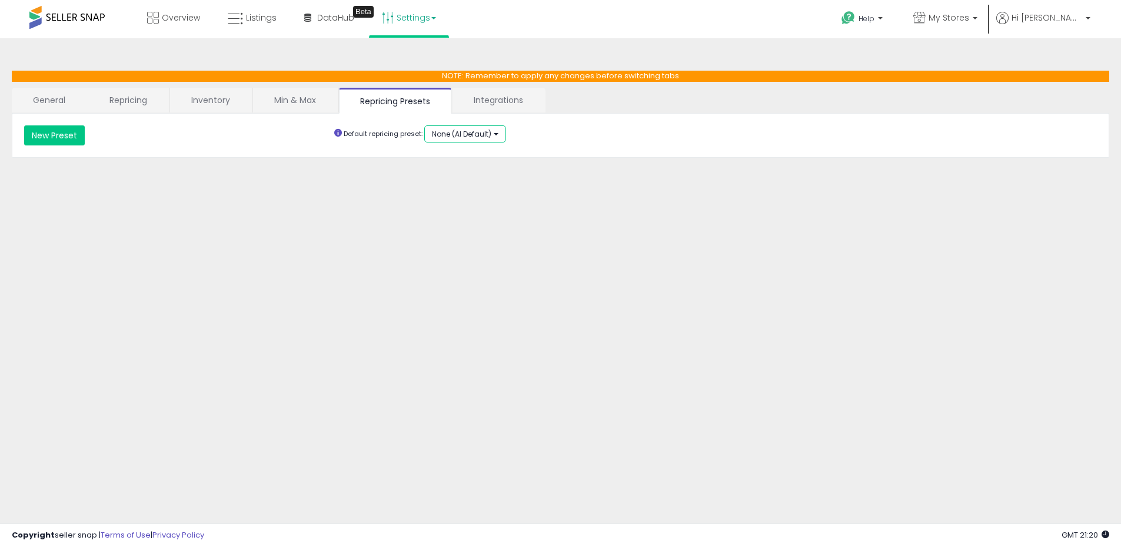
click at [476, 134] on span "None (AI Default)" at bounding box center [461, 134] width 59 height 10
click at [565, 135] on div "**********" at bounding box center [560, 135] width 1091 height 20
click at [275, 101] on link "Min & Max" at bounding box center [295, 100] width 84 height 25
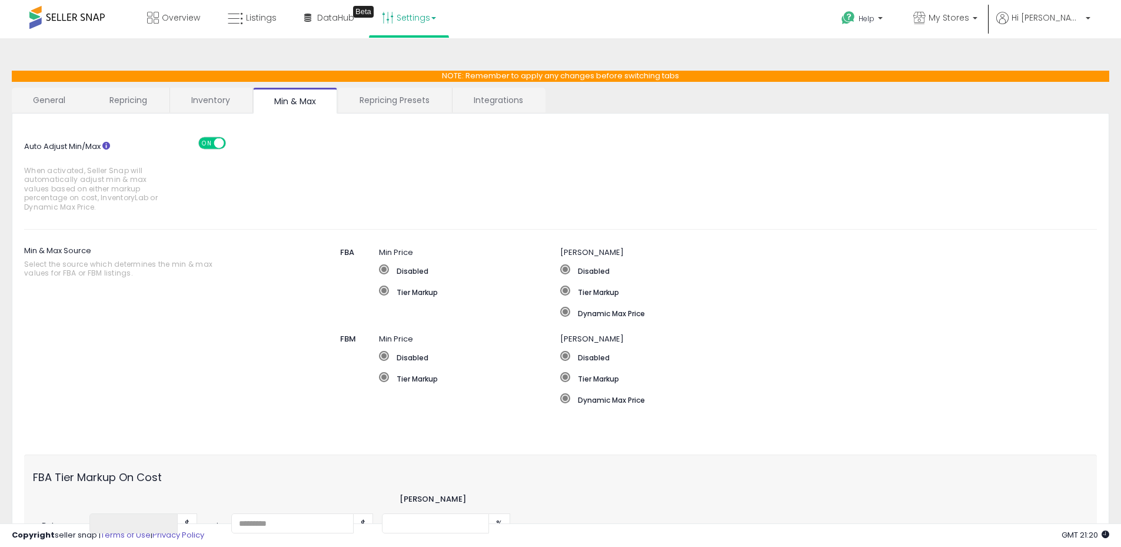
click at [225, 99] on link "Inventory" at bounding box center [210, 100] width 81 height 25
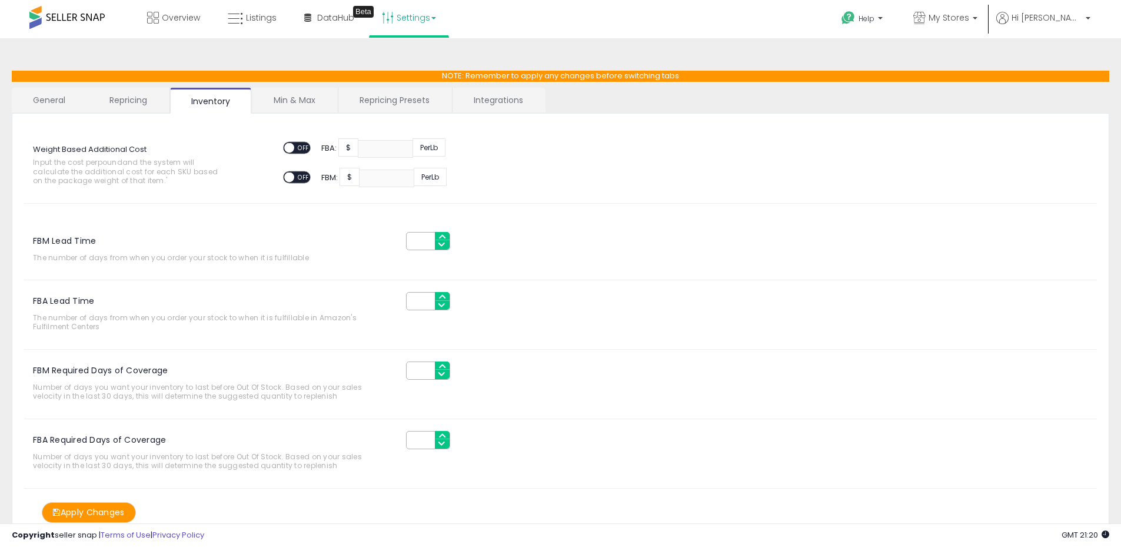
click at [145, 101] on link "Repricing" at bounding box center [128, 100] width 80 height 25
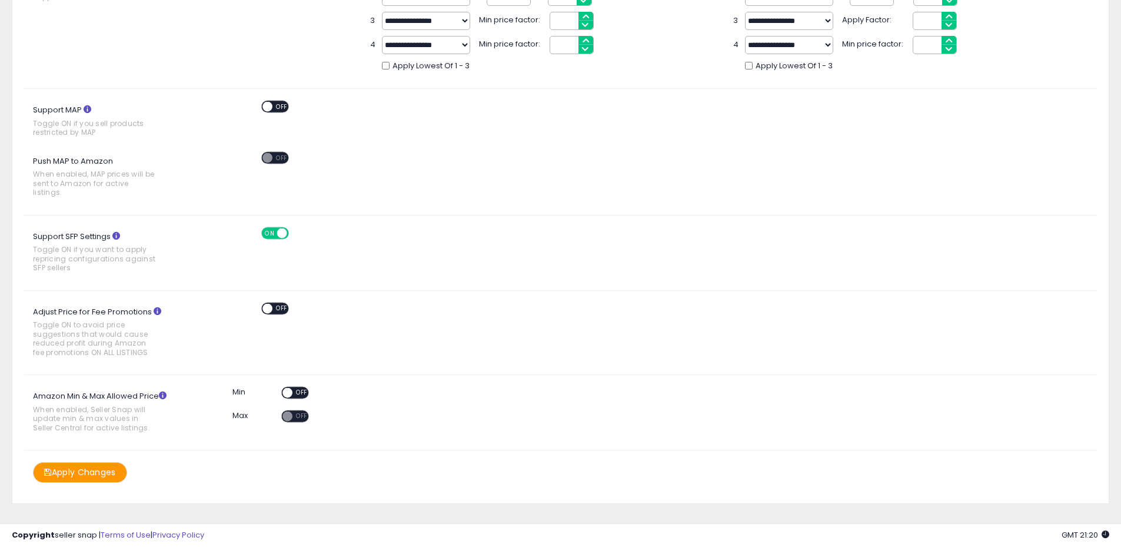
scroll to position [468, 0]
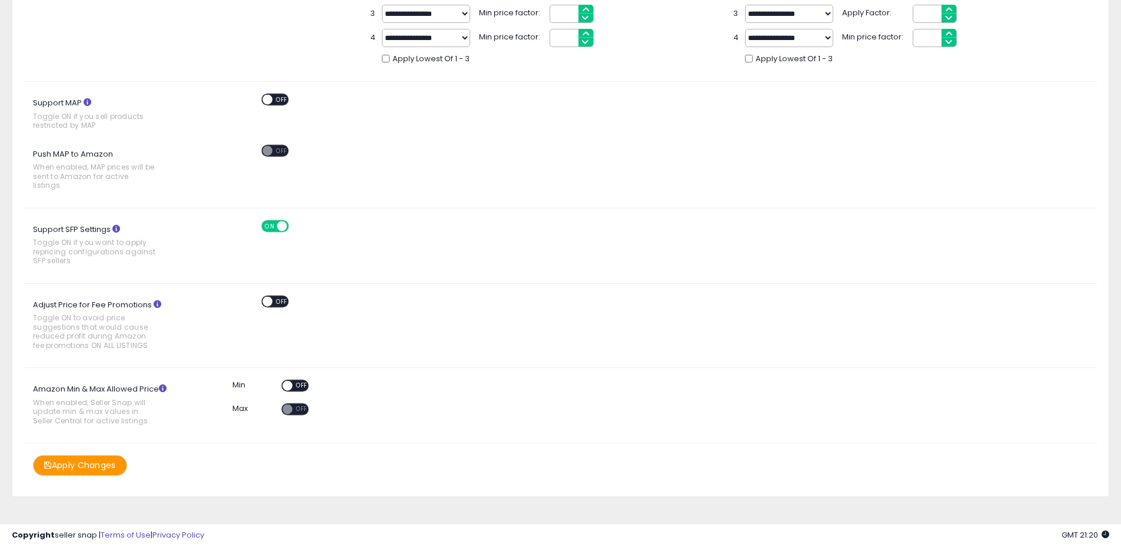
click at [297, 381] on span "OFF" at bounding box center [302, 386] width 19 height 10
click at [87, 459] on button "Apply Changes" at bounding box center [80, 465] width 94 height 21
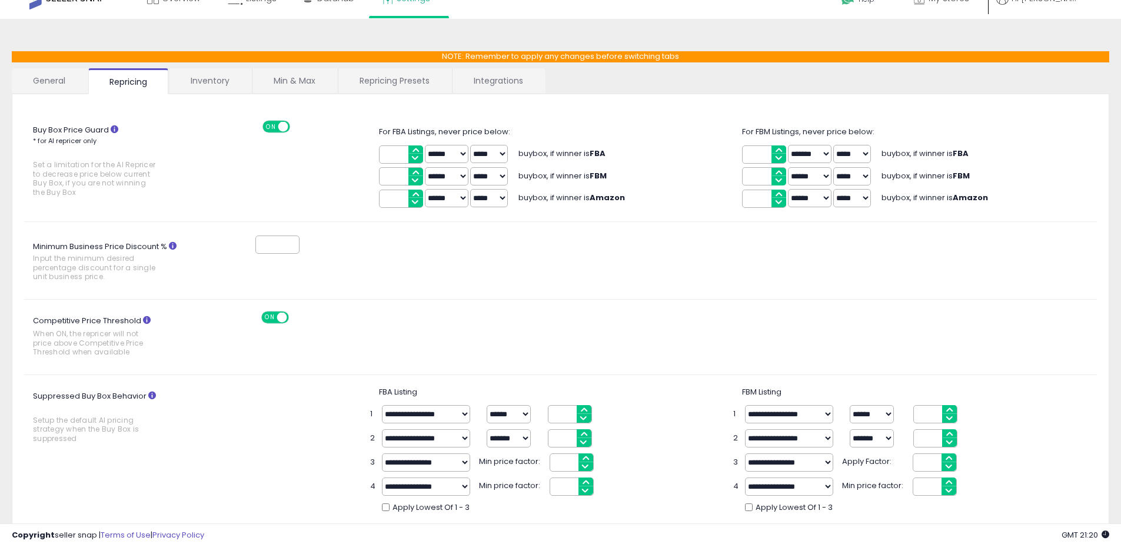
scroll to position [0, 0]
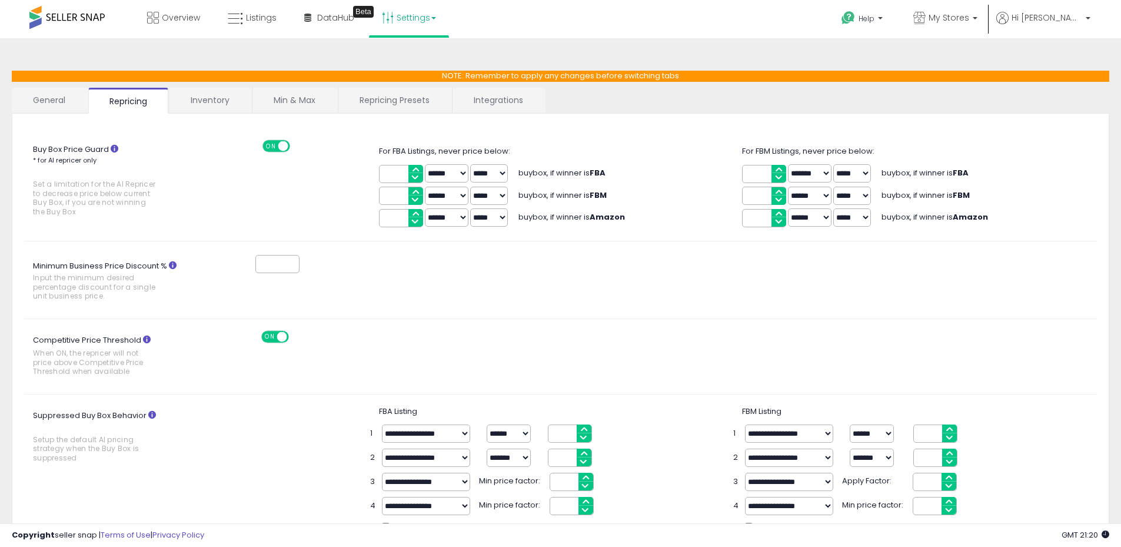
click at [44, 100] on link "General" at bounding box center [49, 100] width 75 height 25
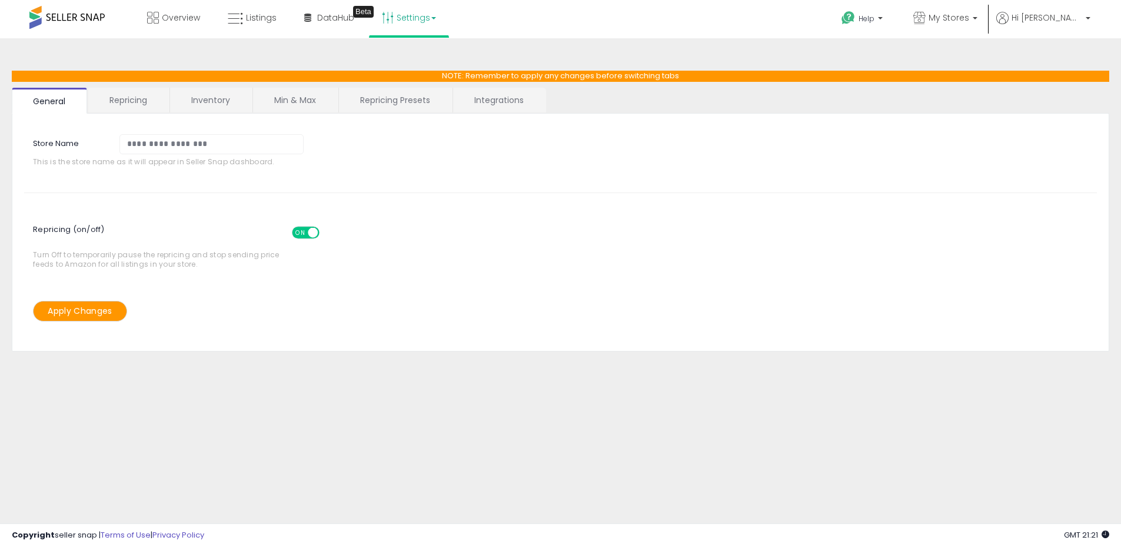
click at [128, 98] on link "Repricing" at bounding box center [128, 100] width 80 height 25
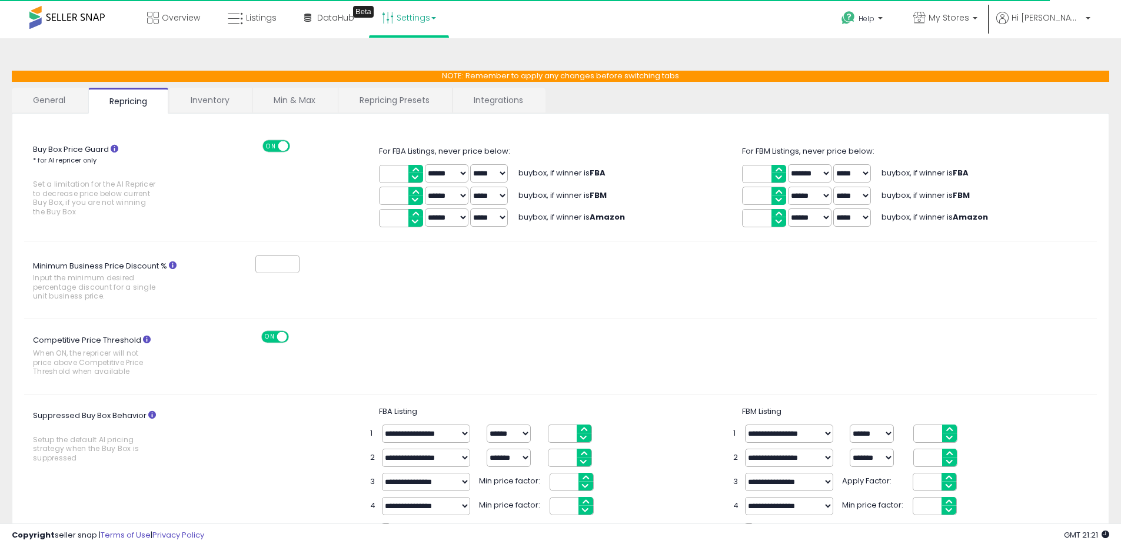
click at [58, 101] on link "General" at bounding box center [49, 100] width 75 height 25
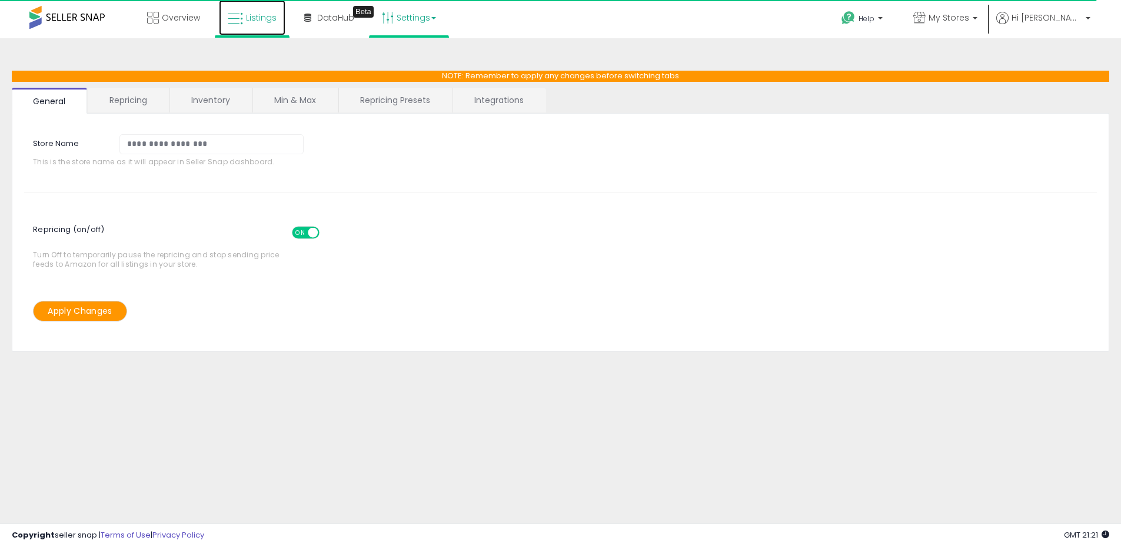
click at [260, 18] on span "Listings" at bounding box center [261, 18] width 31 height 12
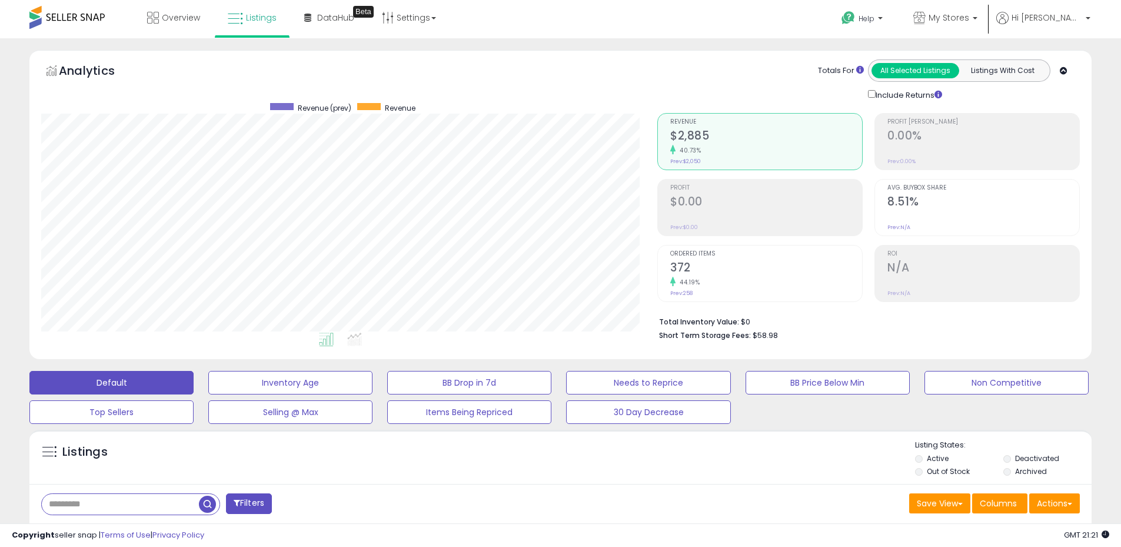
scroll to position [241, 616]
click at [1049, 504] on button "Actions" at bounding box center [1054, 503] width 51 height 20
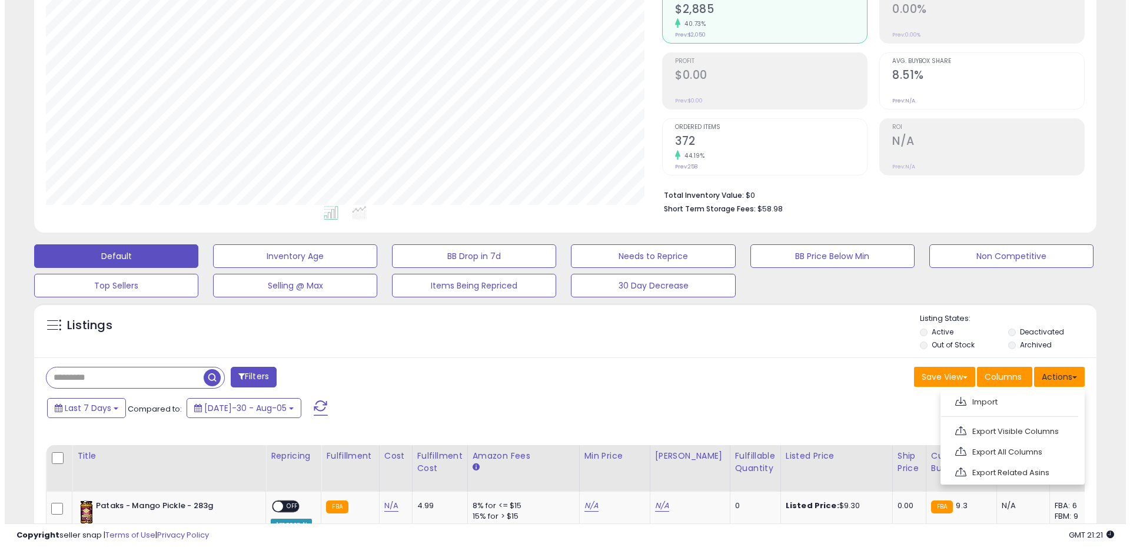
scroll to position [177, 0]
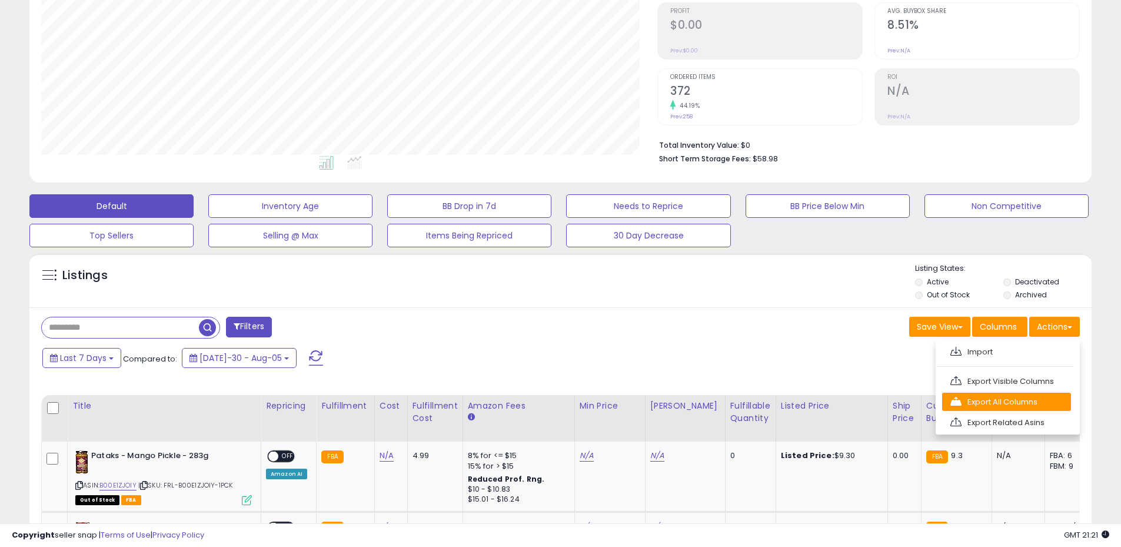
click at [998, 400] on link "Export All Columns" at bounding box center [1006, 402] width 129 height 18
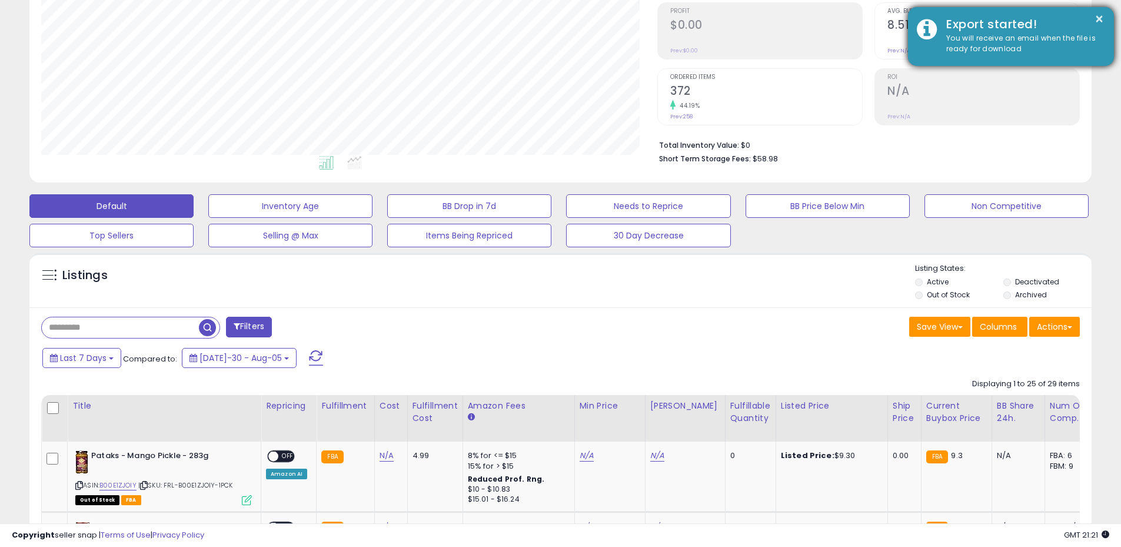
click at [976, 48] on div "You will receive an email when the file is ready for download" at bounding box center [1022, 44] width 168 height 22
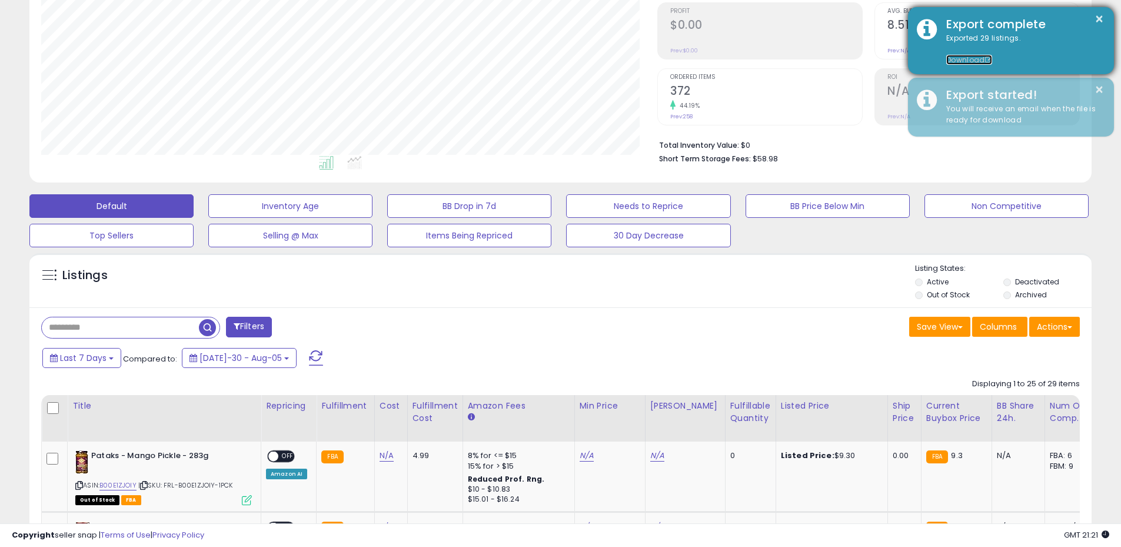
click at [959, 59] on link "Download" at bounding box center [969, 60] width 46 height 10
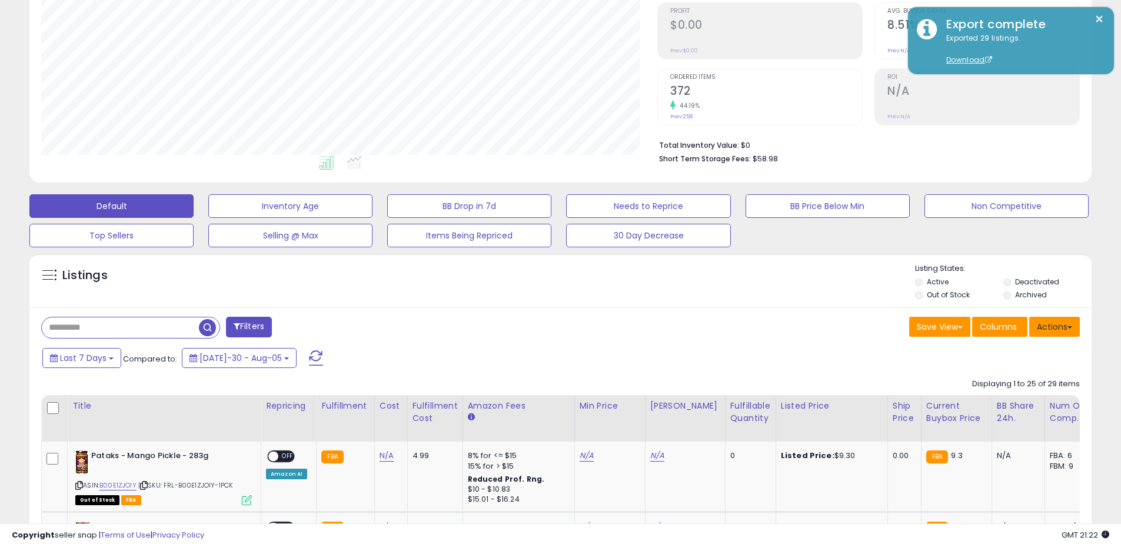
click at [1042, 330] on button "Actions" at bounding box center [1054, 327] width 51 height 20
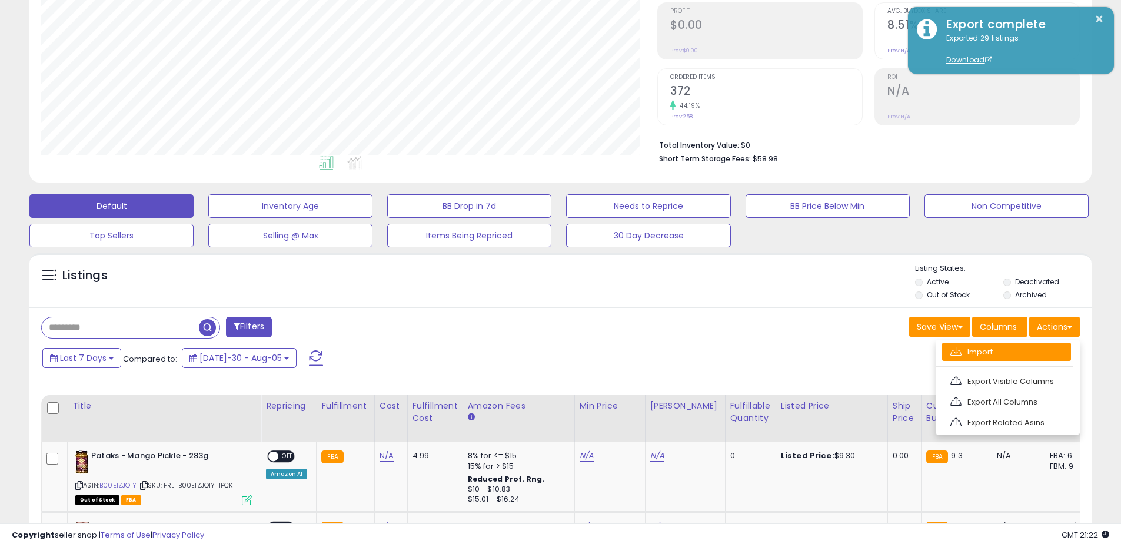
click at [1020, 356] on link "Import" at bounding box center [1006, 352] width 129 height 18
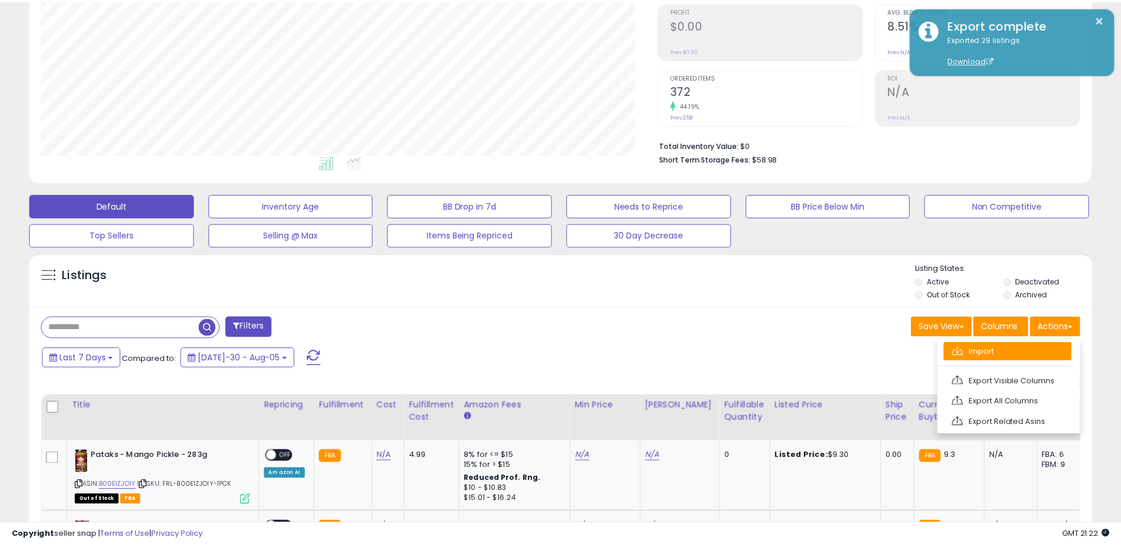
scroll to position [241, 622]
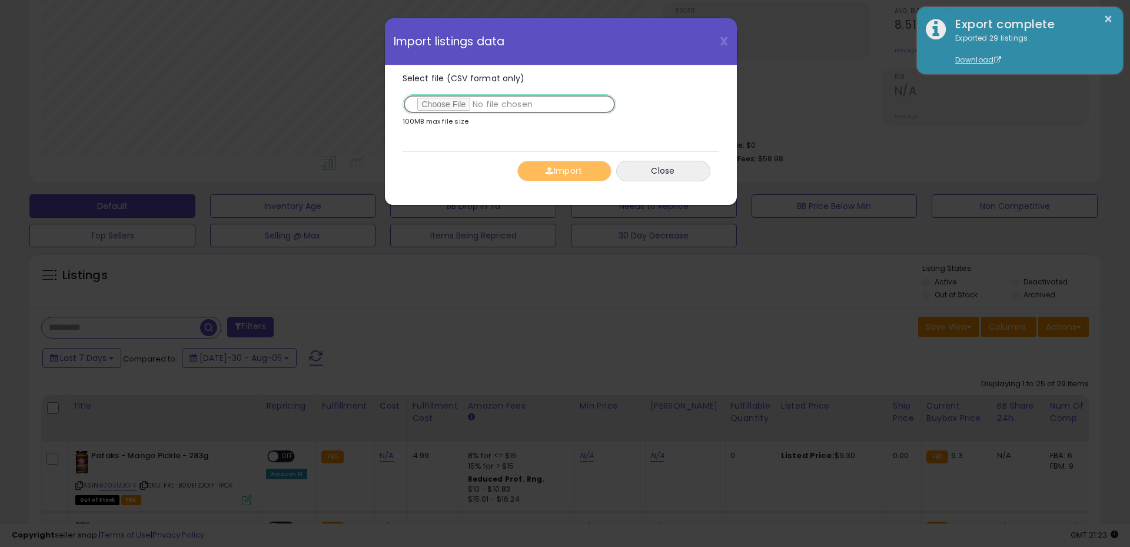
click at [451, 112] on input "Select file (CSV format only)" at bounding box center [510, 104] width 214 height 20
type input "**********"
click at [565, 178] on button "Import" at bounding box center [564, 171] width 94 height 21
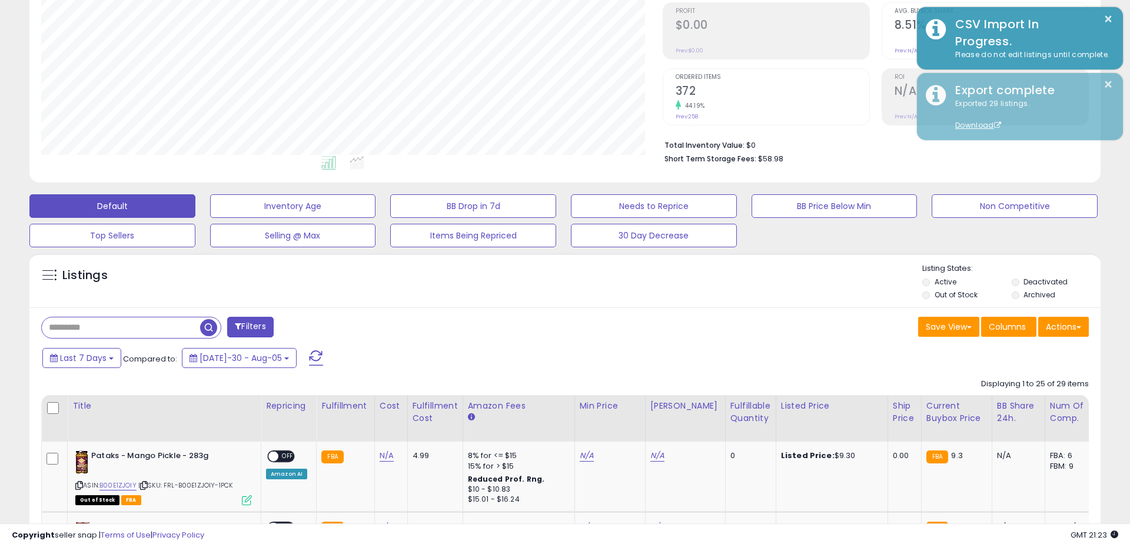
scroll to position [588368, 587993]
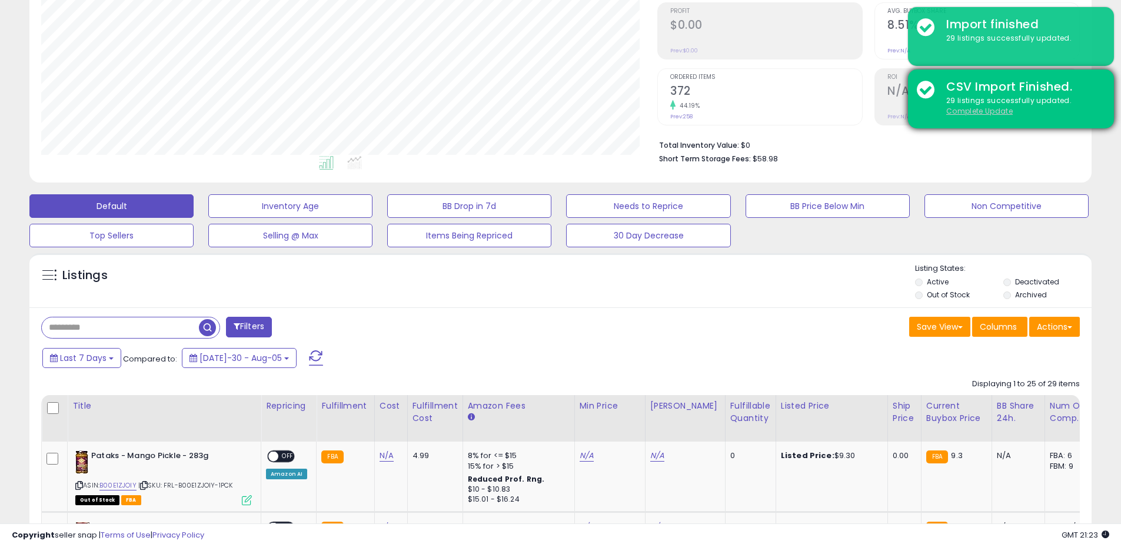
click at [968, 111] on u "Complete Update" at bounding box center [979, 111] width 67 height 10
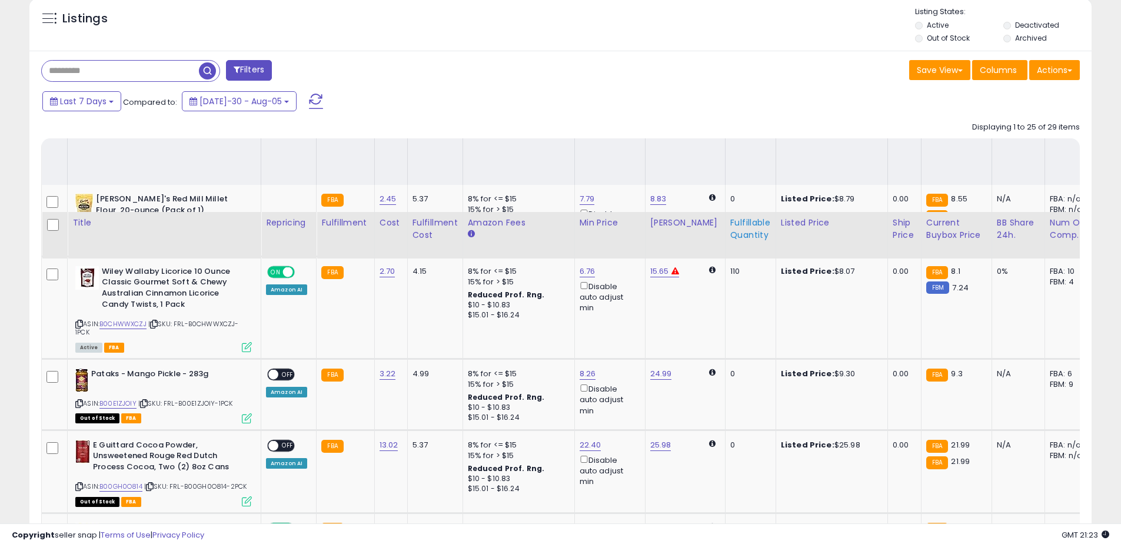
scroll to position [412, 0]
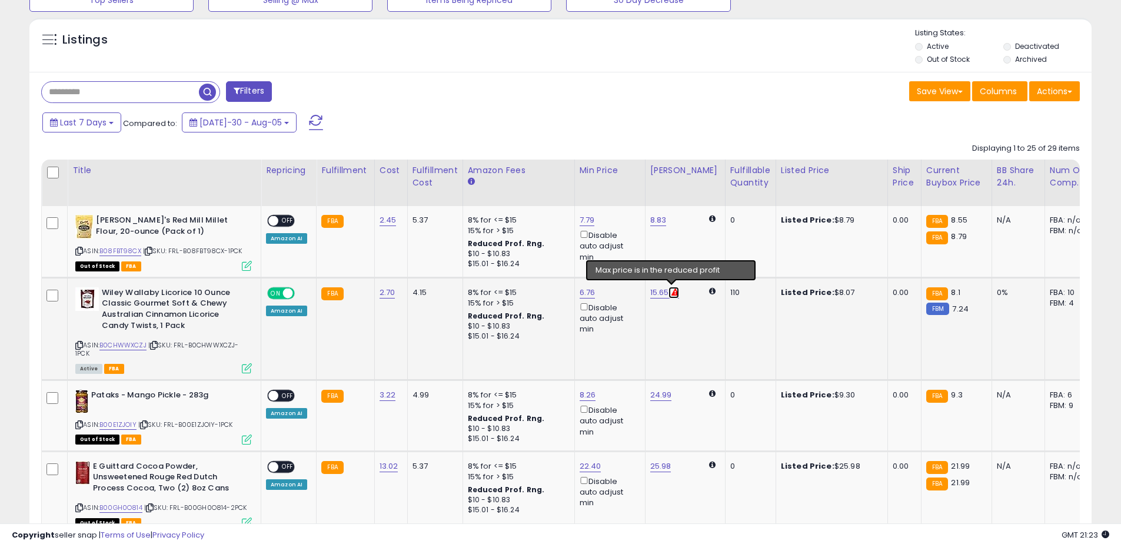
click at [673, 293] on icon at bounding box center [676, 292] width 8 height 8
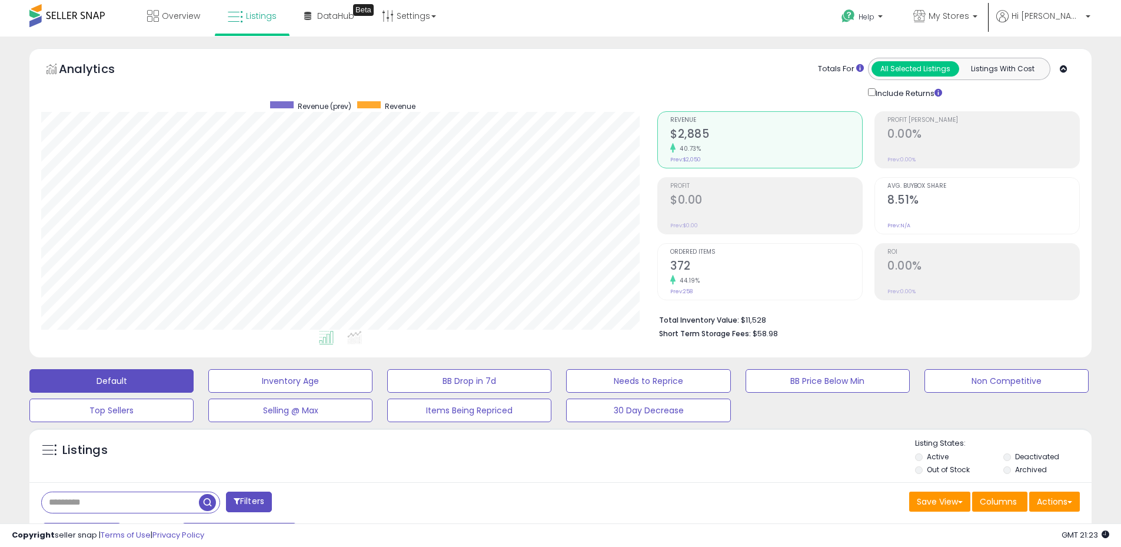
scroll to position [0, 0]
